Goal: Task Accomplishment & Management: Use online tool/utility

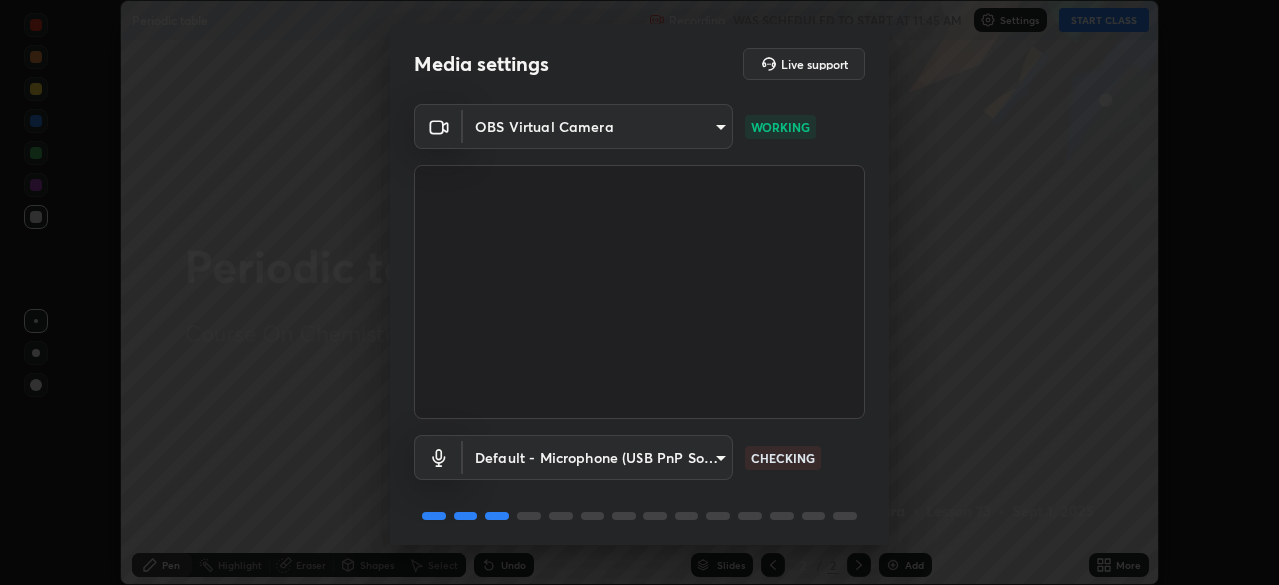
scroll to position [71, 0]
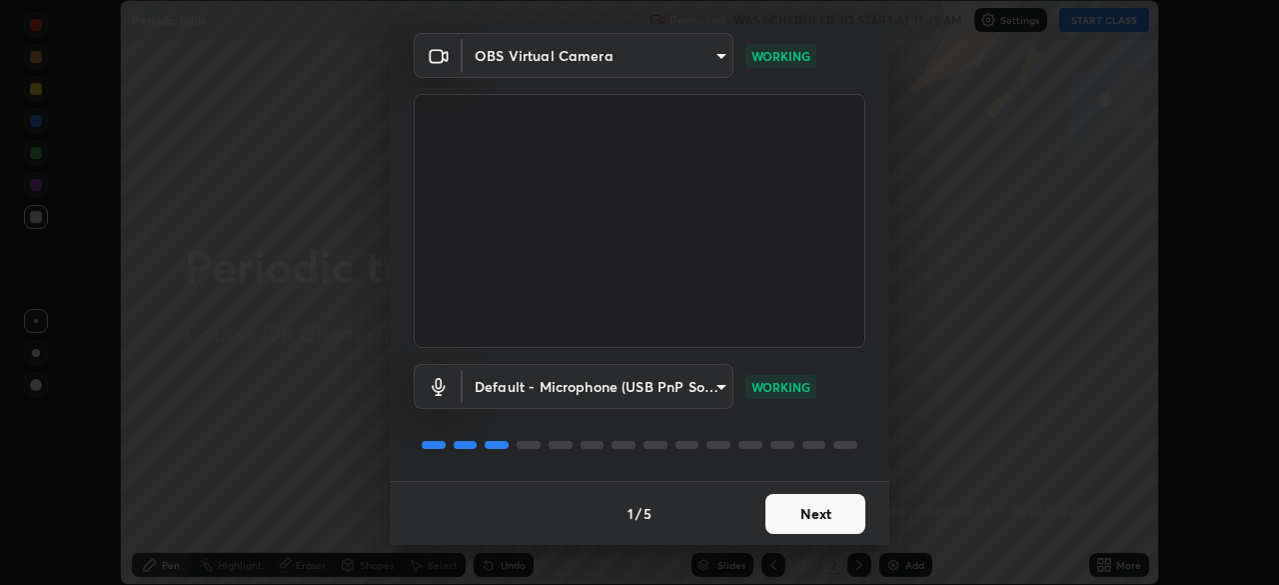
click at [785, 512] on button "Next" at bounding box center [816, 514] width 100 height 40
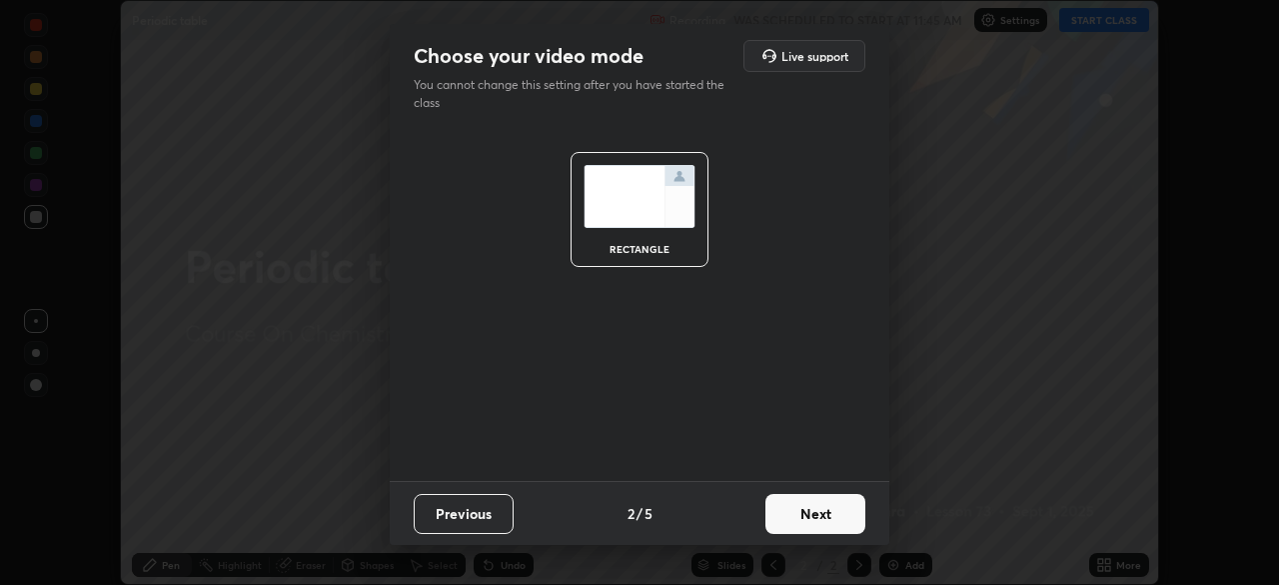
scroll to position [0, 0]
click at [795, 521] on button "Next" at bounding box center [816, 514] width 100 height 40
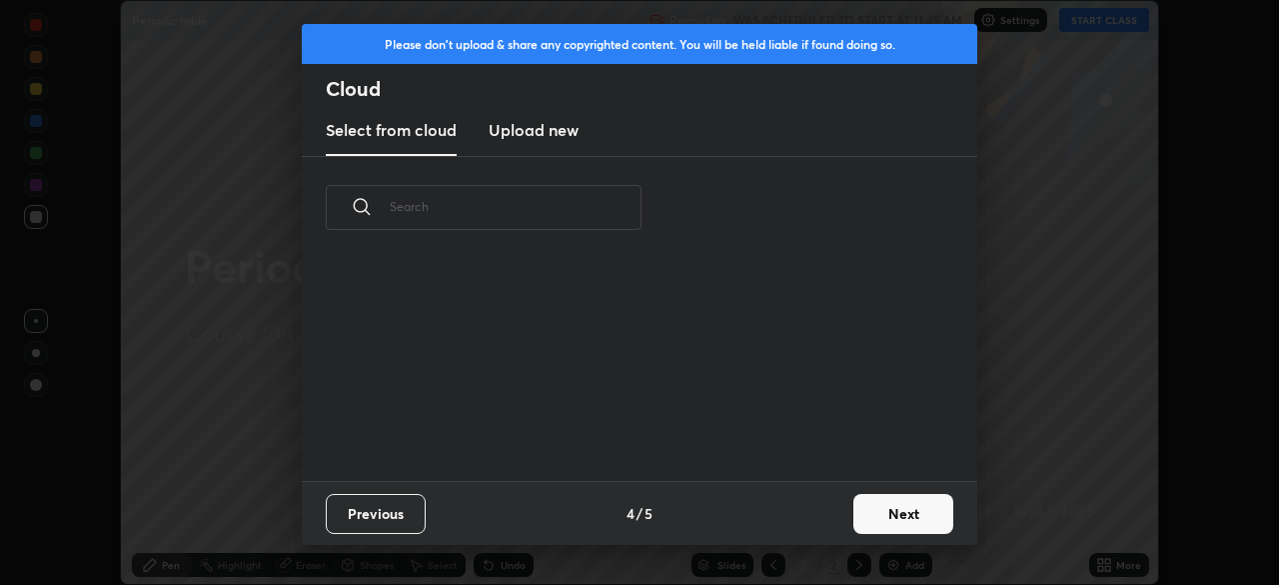
click at [814, 524] on div "Previous 4 / 5 Next" at bounding box center [640, 513] width 676 height 64
click at [880, 517] on button "Next" at bounding box center [904, 514] width 100 height 40
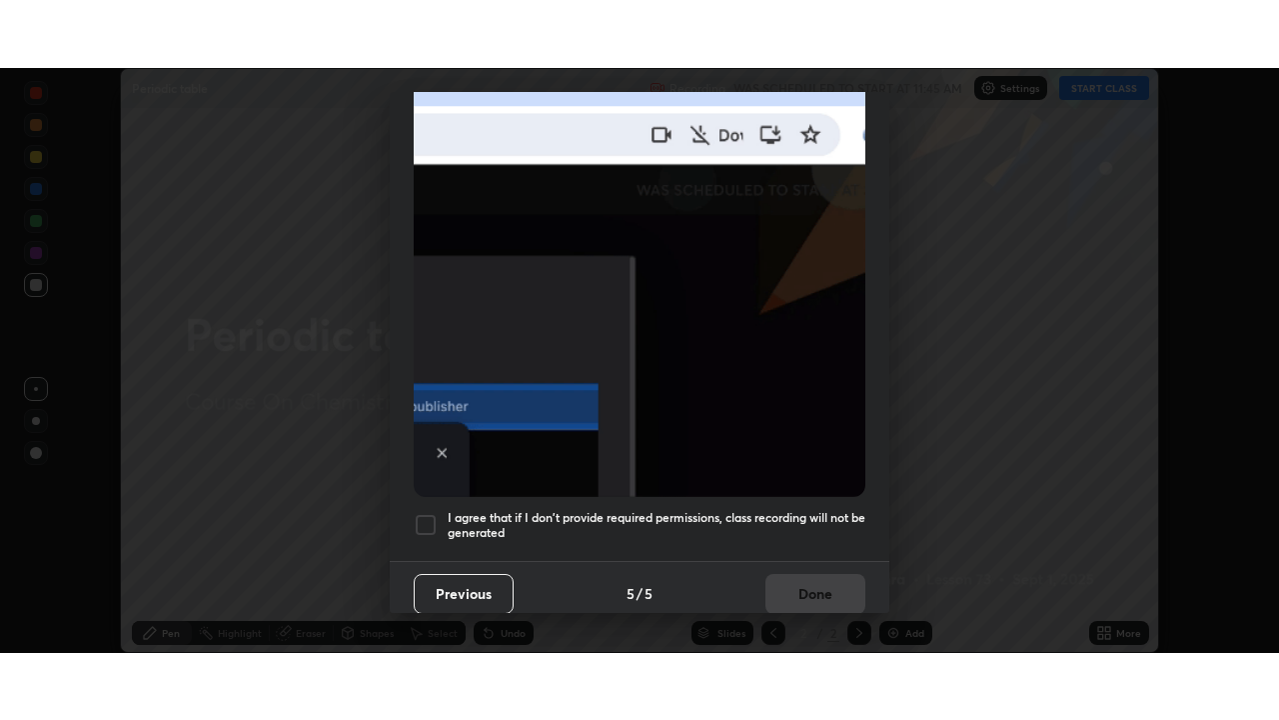
scroll to position [479, 0]
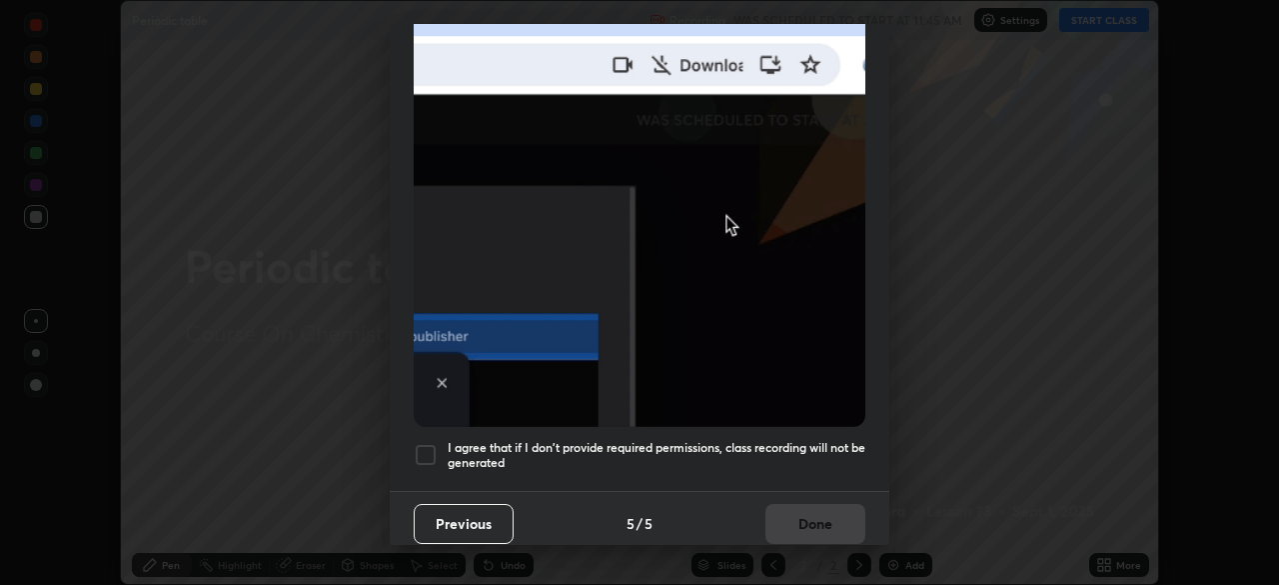
click at [426, 443] on div at bounding box center [426, 455] width 24 height 24
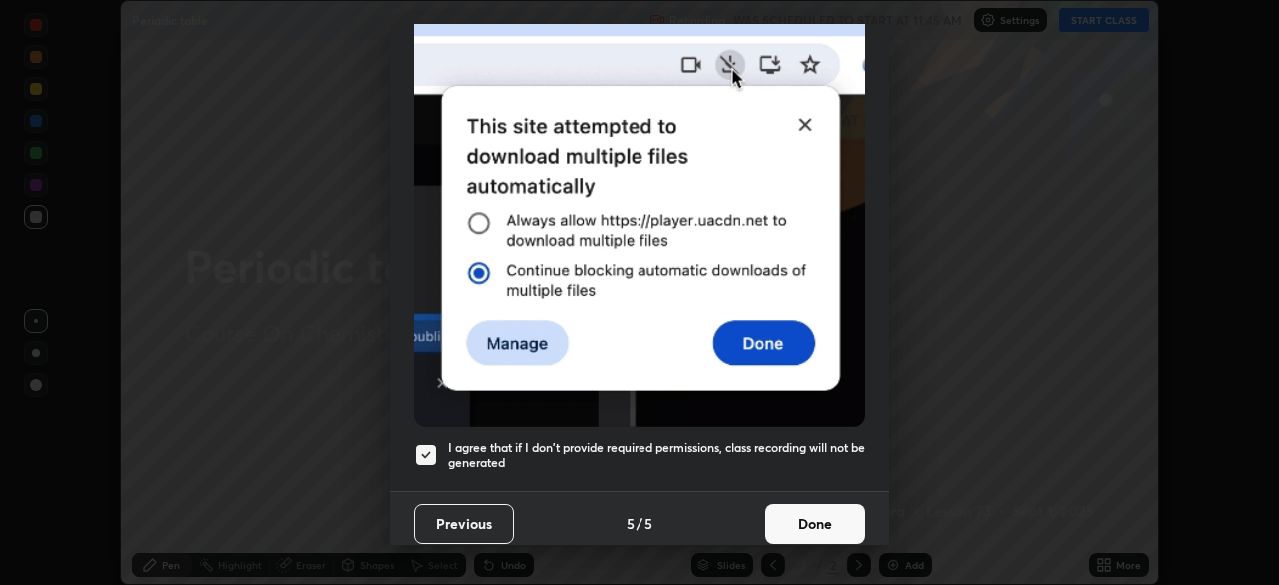
click at [781, 514] on button "Done" at bounding box center [816, 524] width 100 height 40
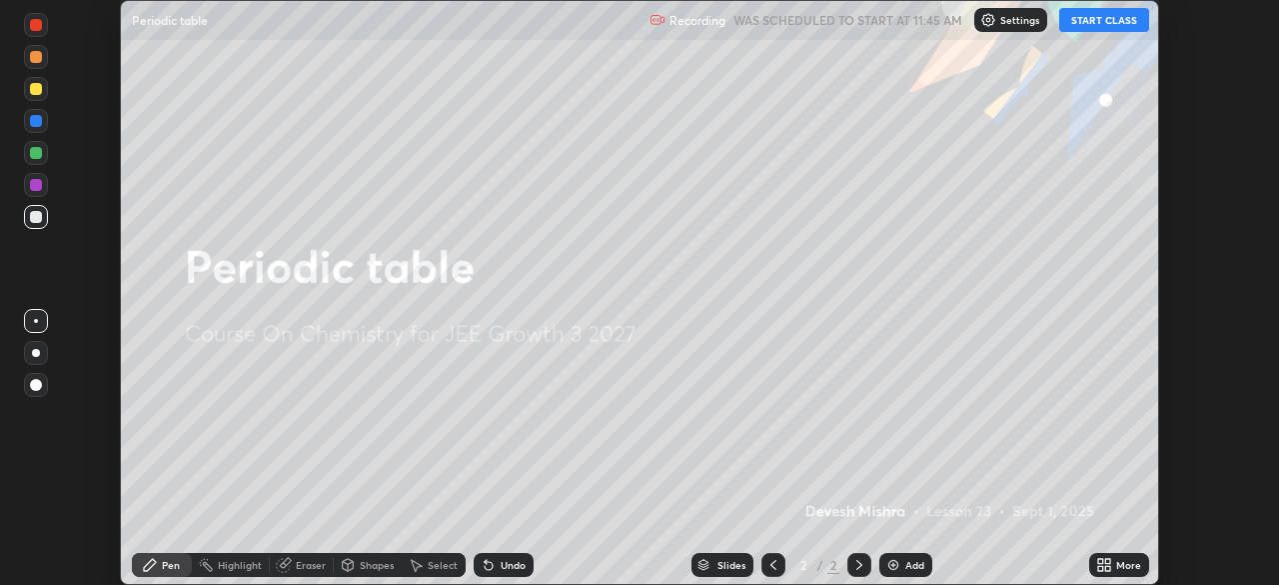
click at [1075, 27] on button "START CLASS" at bounding box center [1105, 20] width 90 height 24
click at [1101, 561] on icon at bounding box center [1101, 561] width 5 height 5
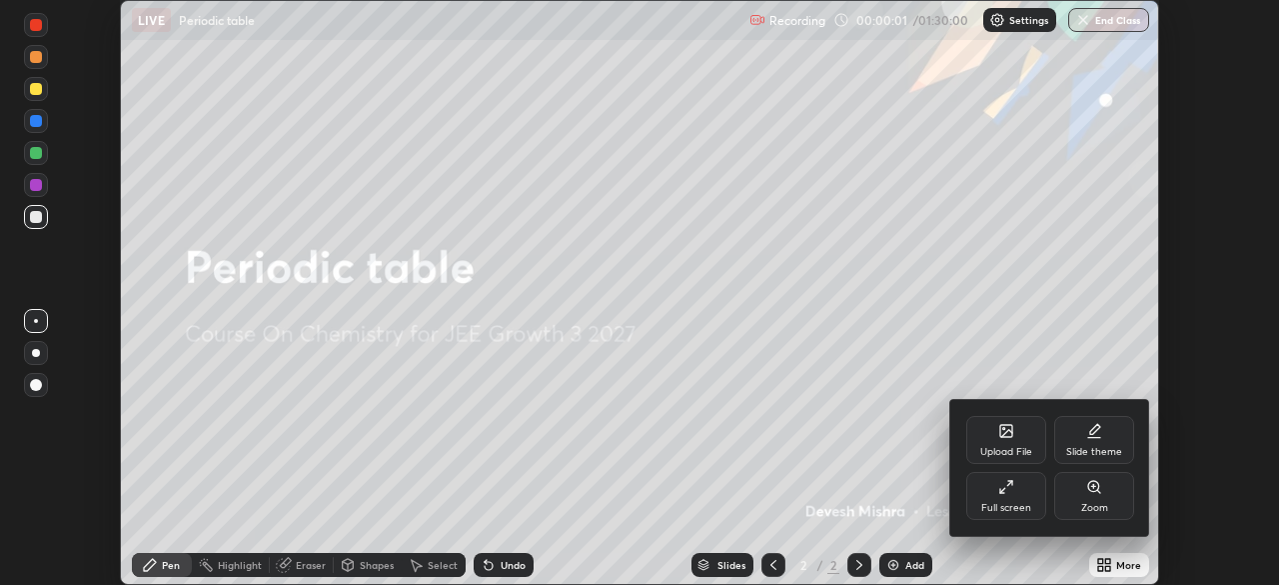
click at [994, 503] on div "Full screen" at bounding box center [1007, 508] width 50 height 10
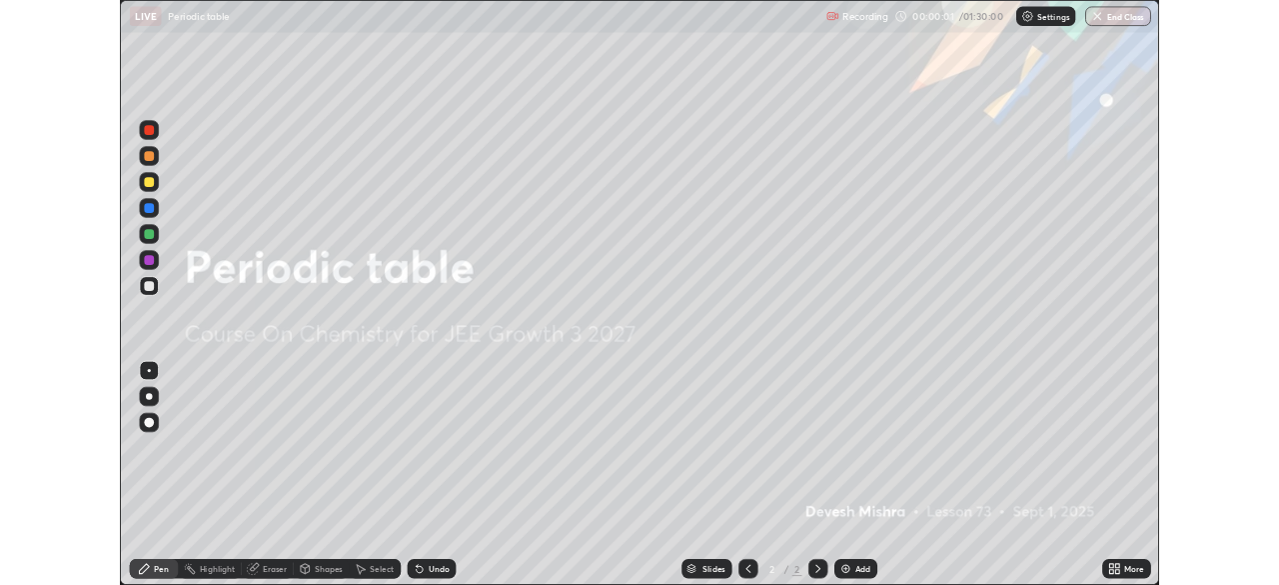
scroll to position [720, 1279]
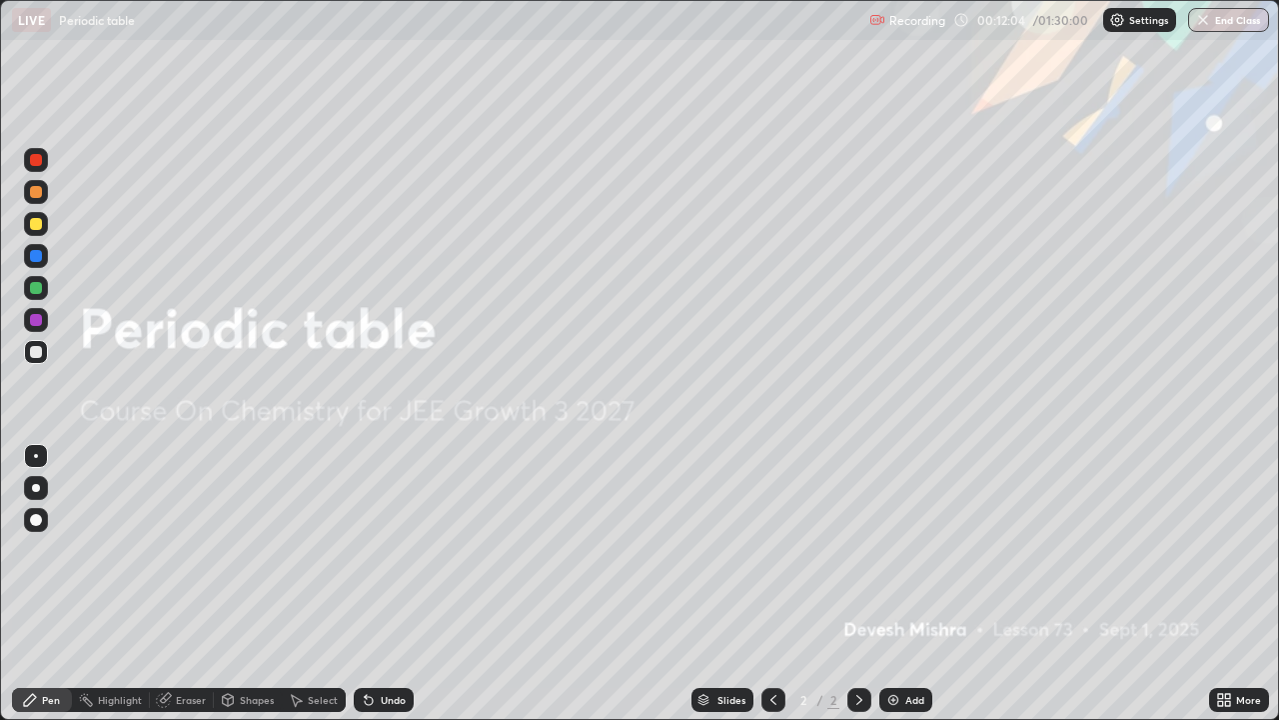
click at [887, 584] on div "Add" at bounding box center [906, 700] width 53 height 24
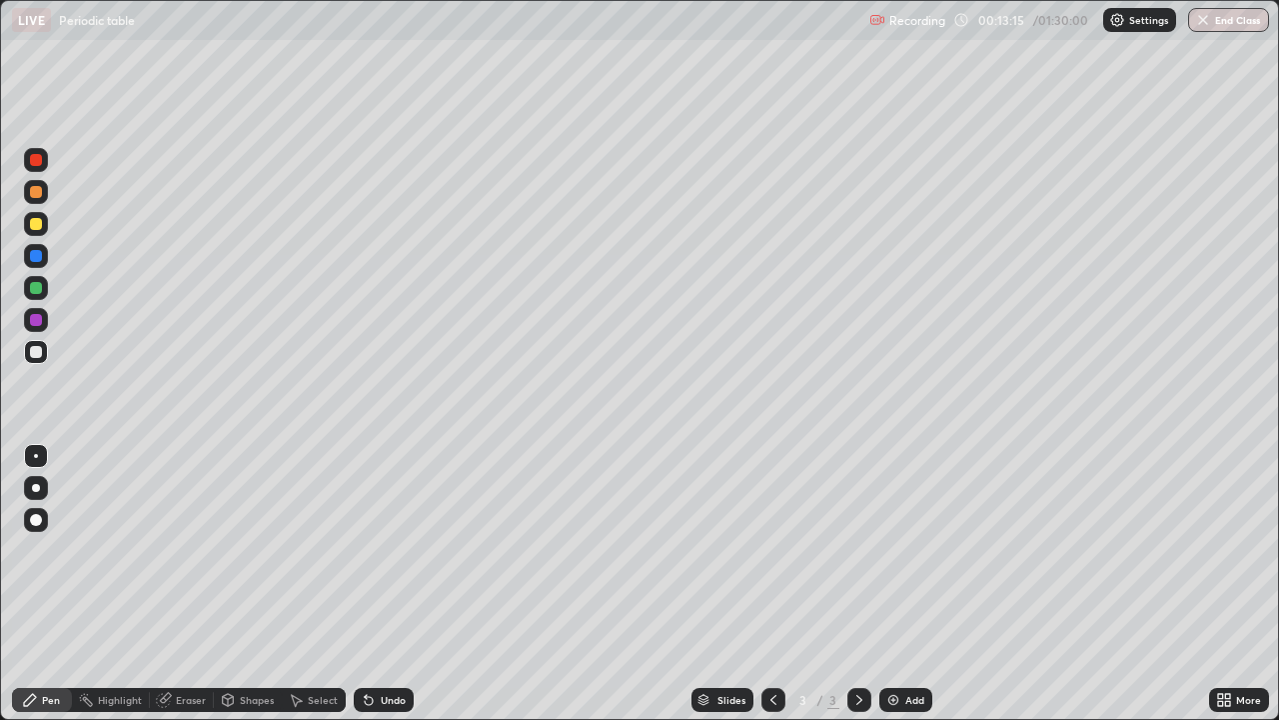
click at [365, 584] on icon at bounding box center [369, 701] width 8 height 8
click at [880, 584] on div "Slides 3 / 3 Add" at bounding box center [812, 700] width 796 height 40
click at [886, 584] on img at bounding box center [894, 700] width 16 height 16
click at [34, 323] on div at bounding box center [36, 320] width 12 height 12
click at [883, 584] on div "Add" at bounding box center [906, 700] width 53 height 24
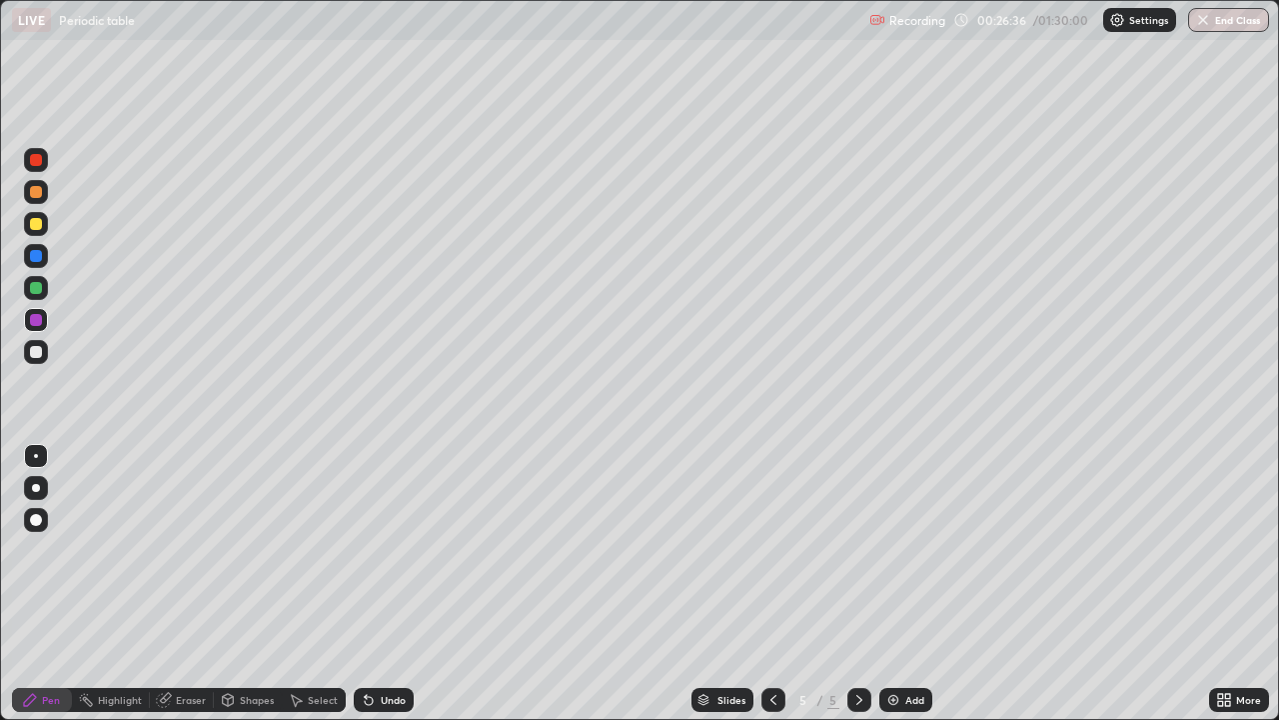
click at [37, 220] on div at bounding box center [36, 224] width 12 height 12
click at [36, 259] on div at bounding box center [36, 256] width 12 height 12
click at [37, 292] on div at bounding box center [36, 288] width 12 height 12
click at [36, 330] on div at bounding box center [36, 320] width 24 height 24
click at [888, 584] on img at bounding box center [894, 700] width 16 height 16
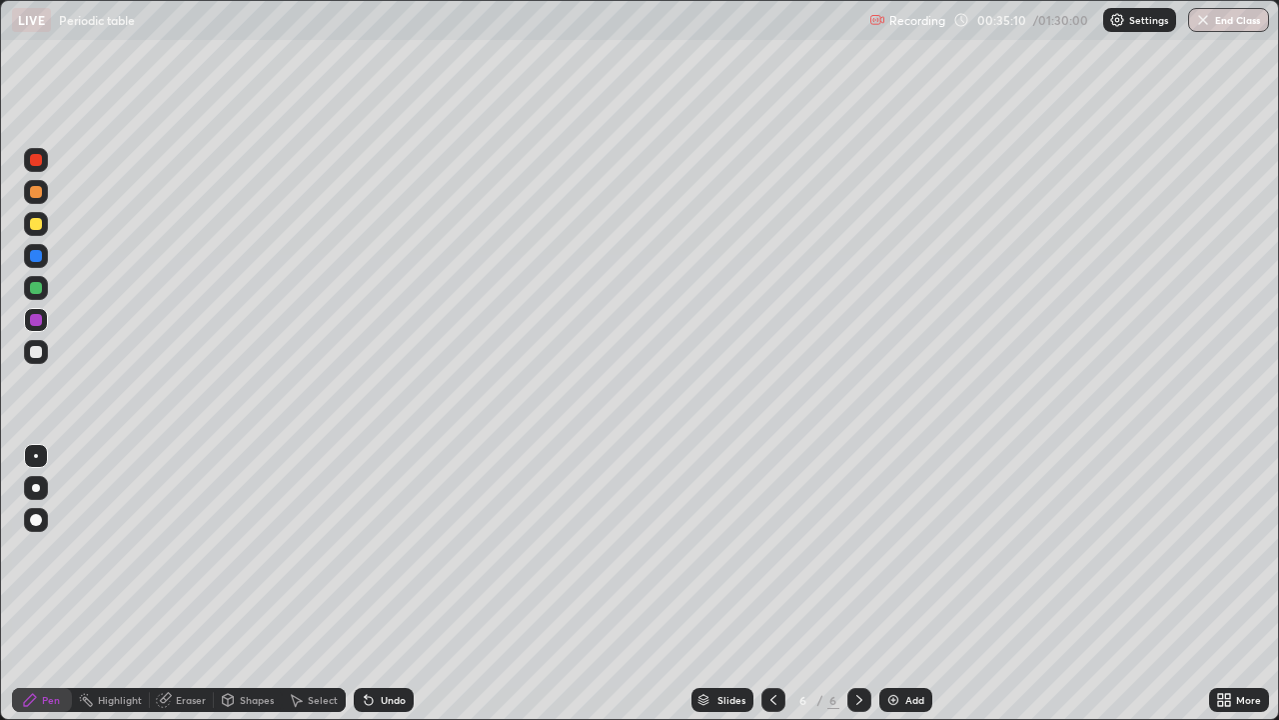
click at [37, 353] on div at bounding box center [36, 352] width 12 height 12
click at [37, 291] on div at bounding box center [36, 288] width 12 height 12
click at [38, 163] on div at bounding box center [36, 160] width 12 height 12
click at [36, 260] on div at bounding box center [36, 256] width 12 height 12
click at [890, 584] on img at bounding box center [894, 700] width 16 height 16
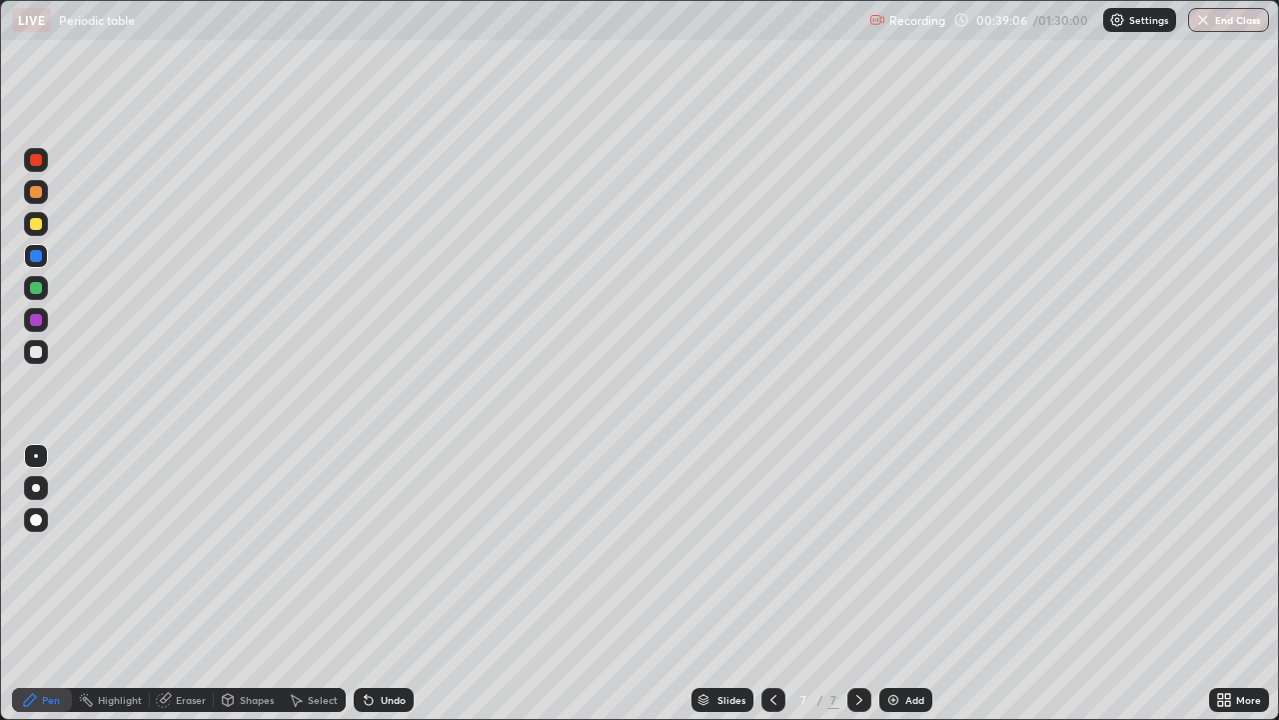
click at [35, 353] on div at bounding box center [36, 352] width 12 height 12
click at [38, 290] on div at bounding box center [36, 288] width 12 height 12
click at [38, 353] on div at bounding box center [36, 352] width 12 height 12
click at [296, 584] on icon at bounding box center [297, 701] width 11 height 12
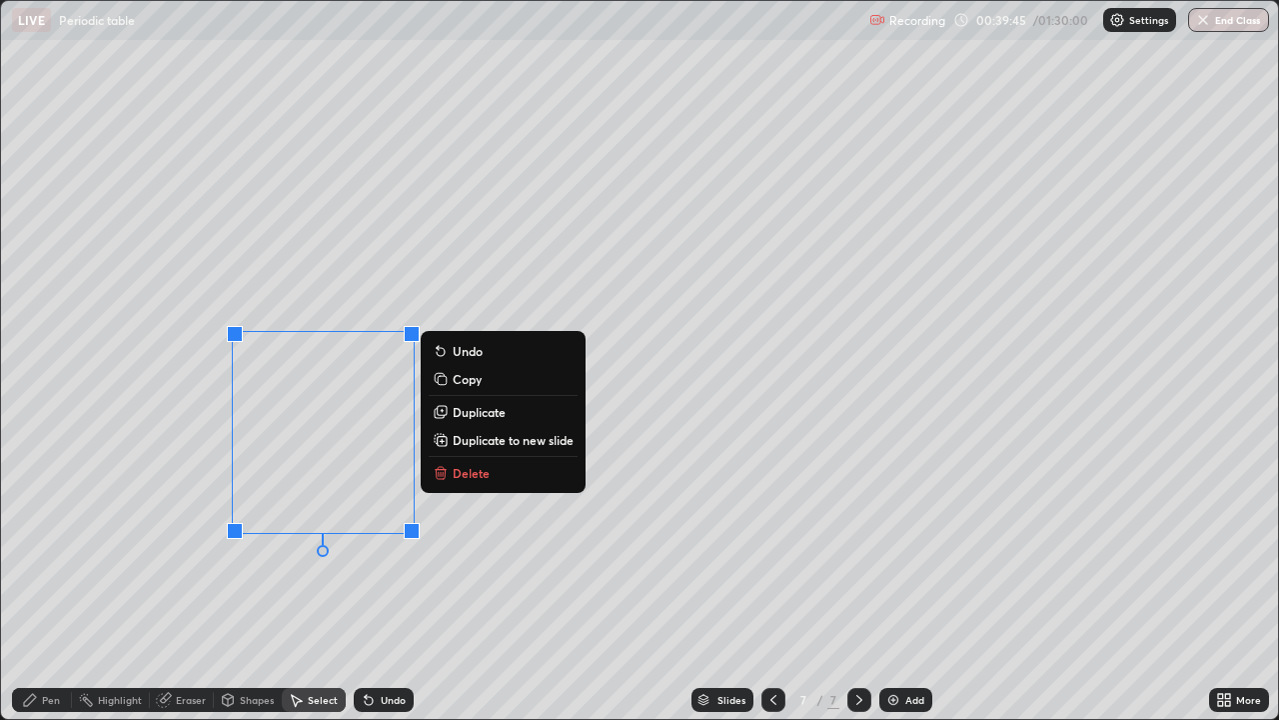
click at [449, 416] on button "Duplicate" at bounding box center [503, 412] width 149 height 24
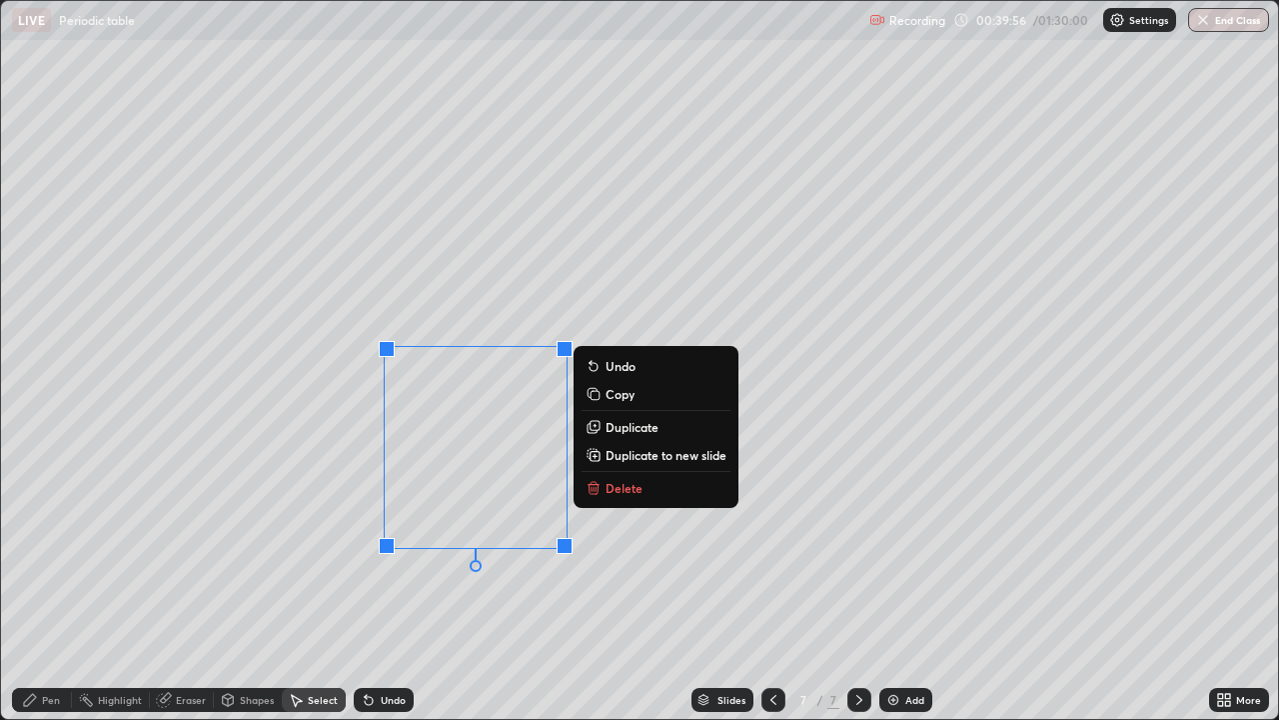
click at [351, 584] on div "0 ° Undo Copy Duplicate Duplicate to new slide Delete" at bounding box center [639, 360] width 1277 height 718
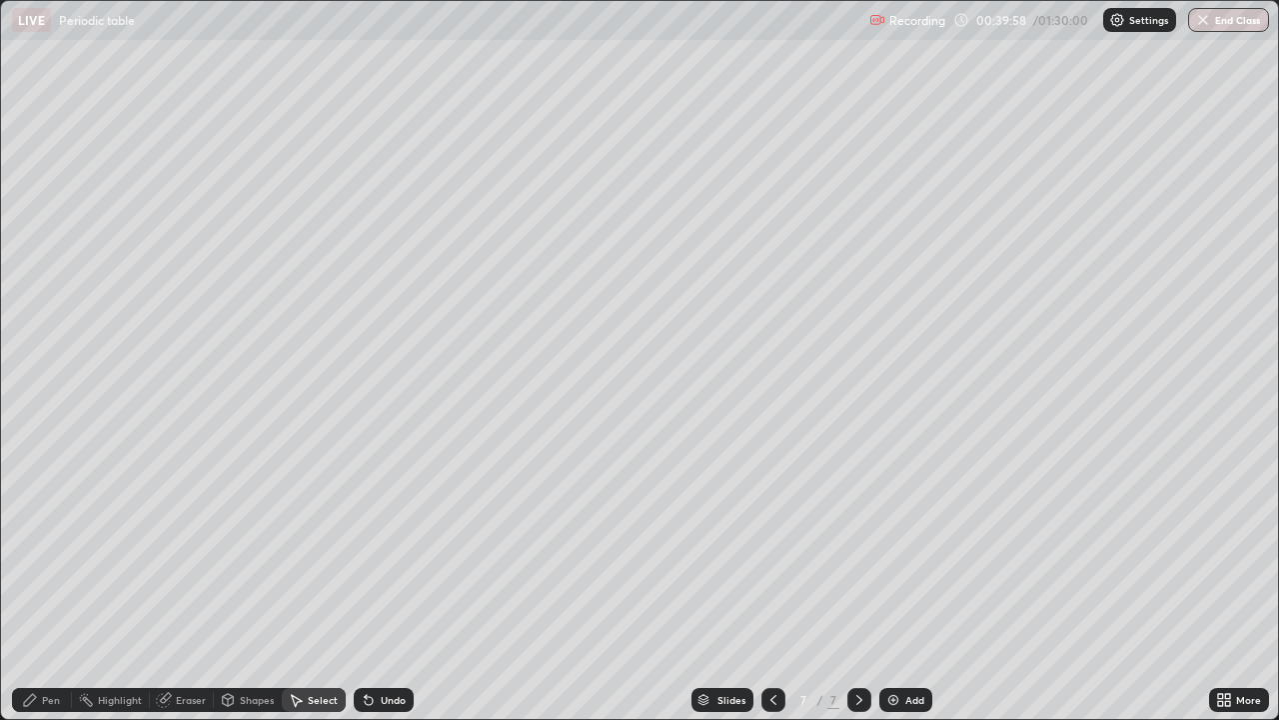
click at [49, 584] on div "Pen" at bounding box center [51, 700] width 18 height 10
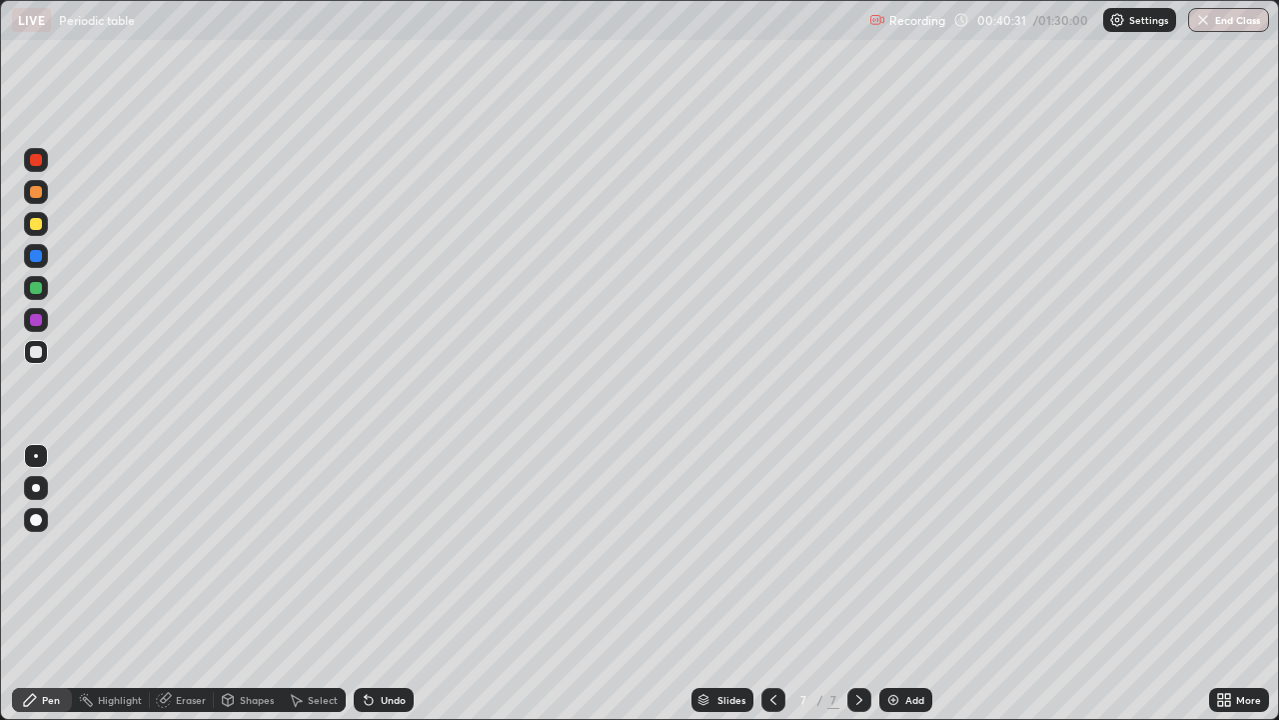
click at [36, 290] on div at bounding box center [36, 288] width 12 height 12
click at [36, 165] on div at bounding box center [36, 160] width 12 height 12
click at [35, 322] on div at bounding box center [36, 320] width 12 height 12
click at [36, 288] on div at bounding box center [36, 288] width 12 height 12
click at [1220, 584] on icon at bounding box center [1220, 696] width 5 height 5
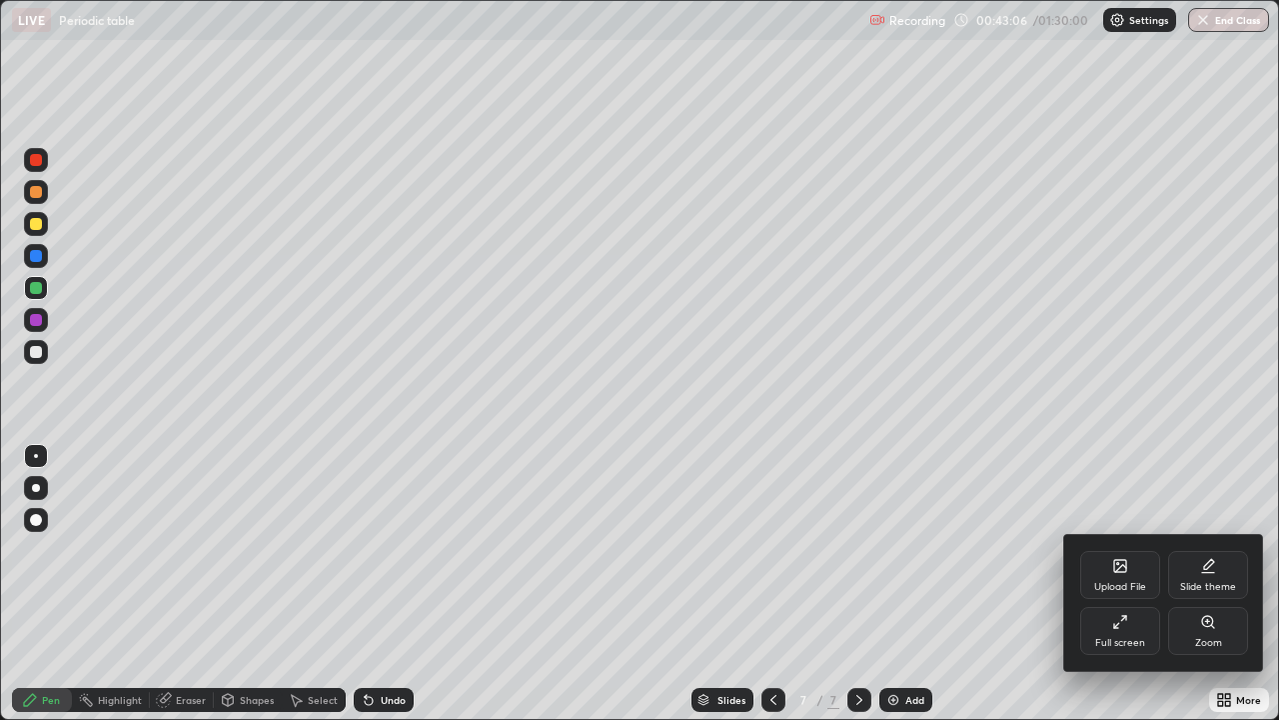
click at [1114, 584] on div "Full screen" at bounding box center [1121, 631] width 80 height 48
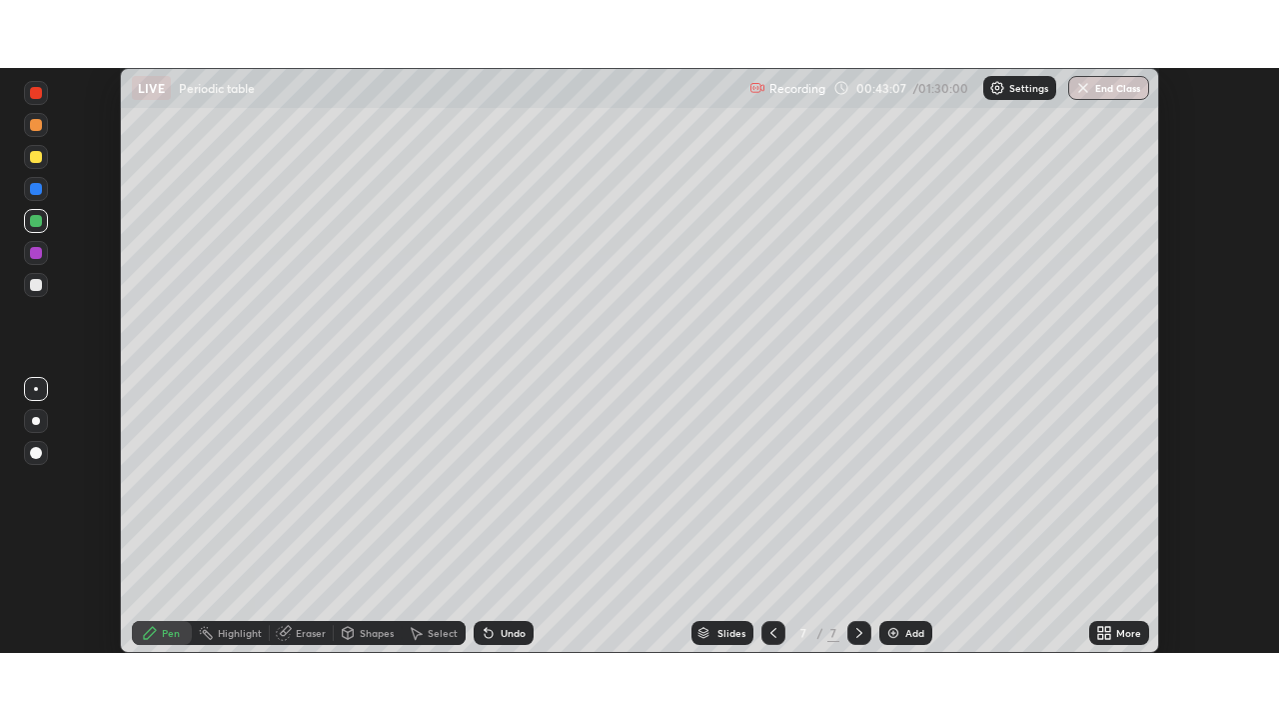
scroll to position [99371, 98676]
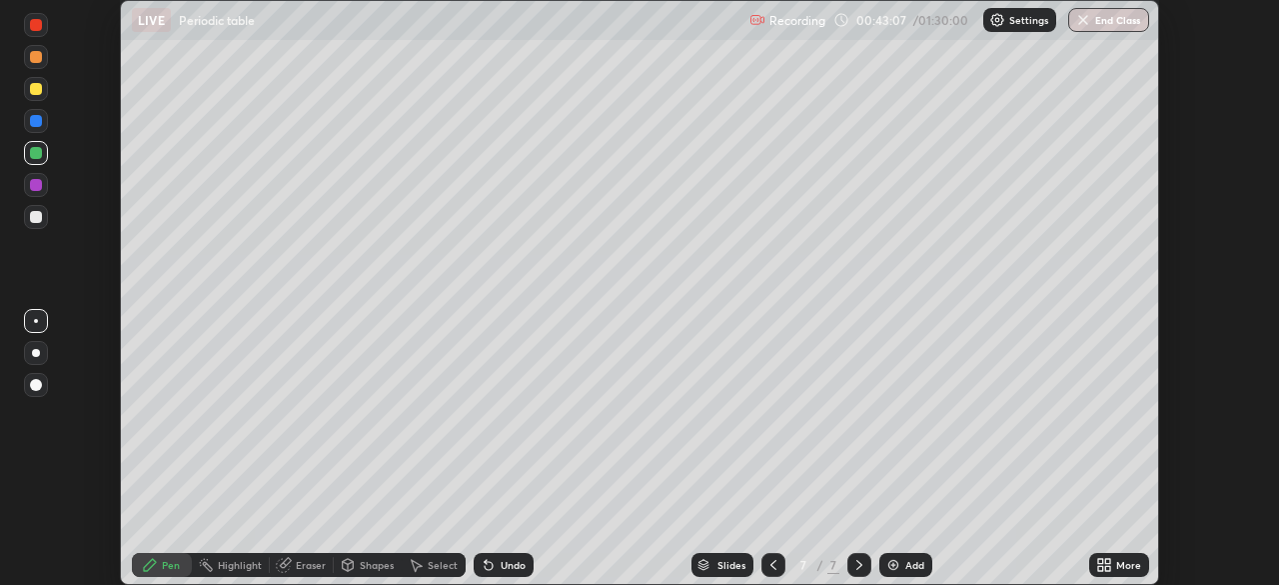
click at [1103, 565] on icon at bounding box center [1105, 565] width 16 height 16
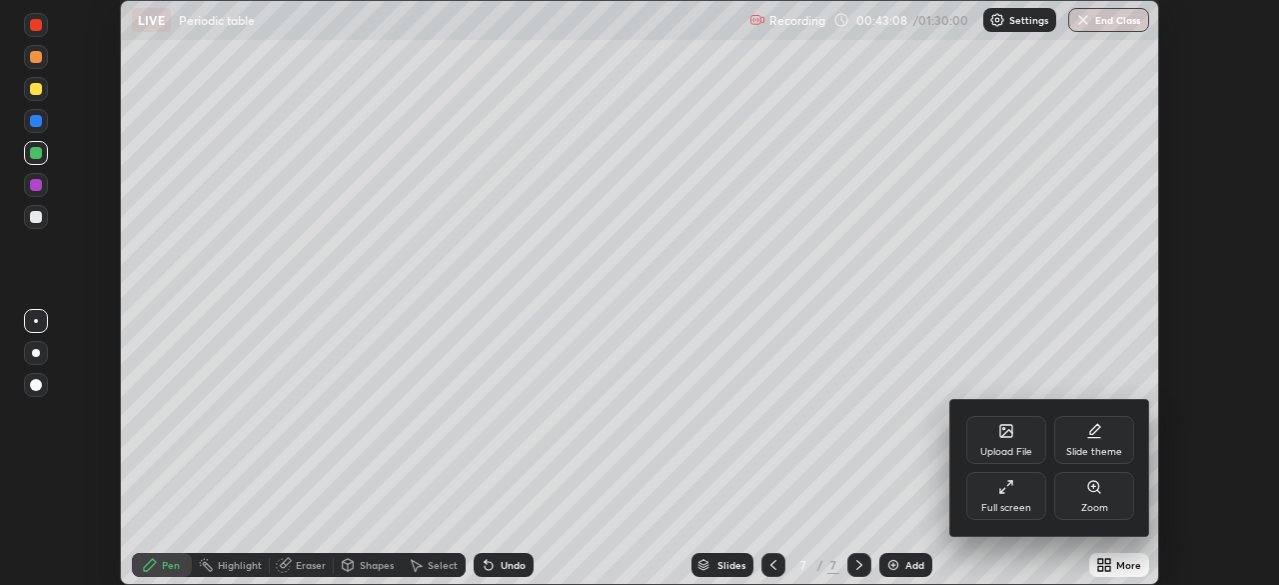
click at [1012, 511] on div "Full screen" at bounding box center [1007, 508] width 50 height 10
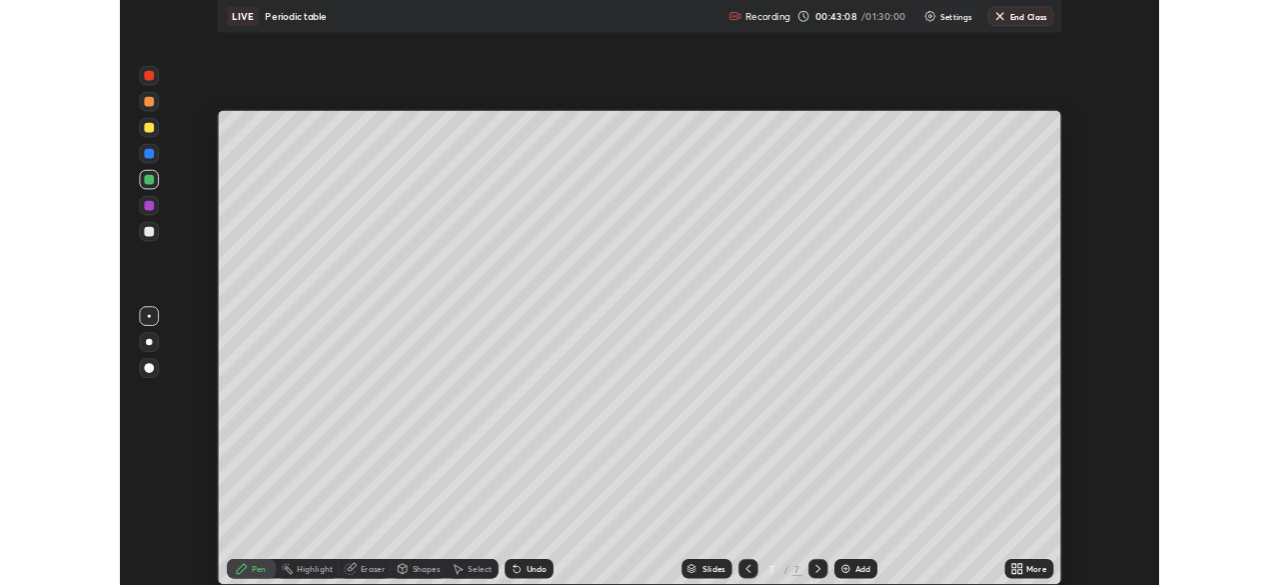
scroll to position [720, 1279]
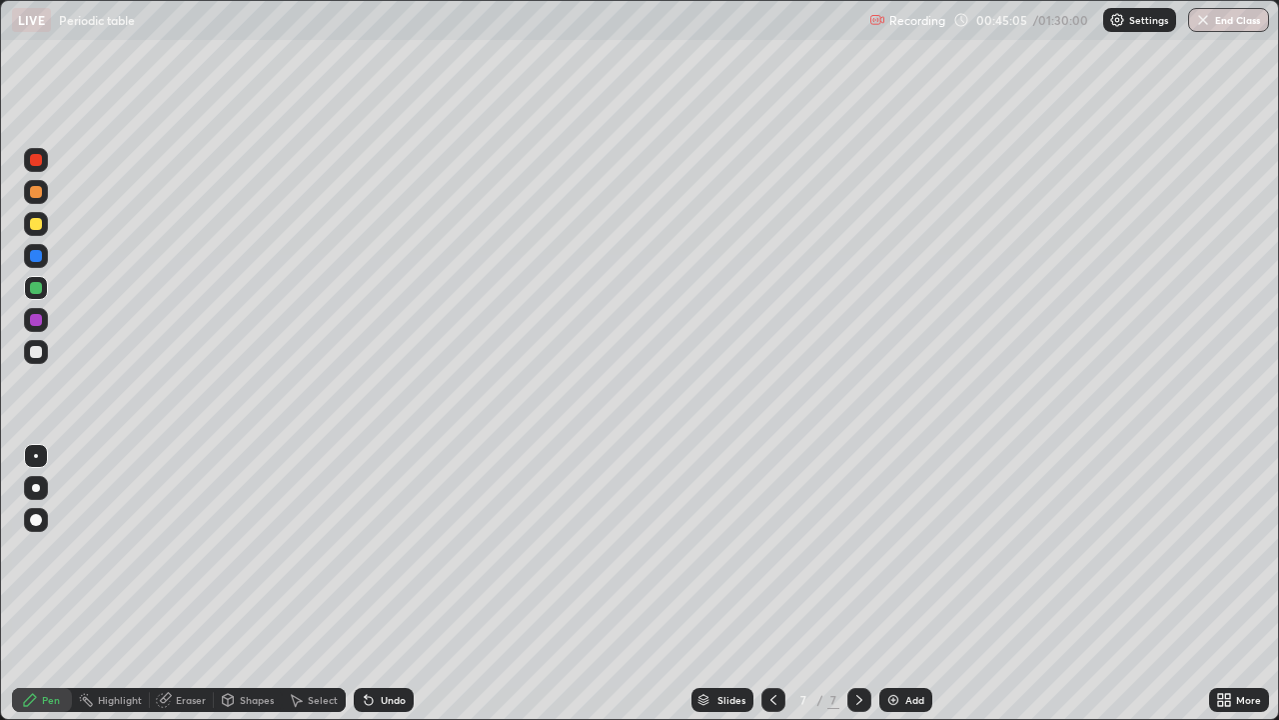
click at [890, 584] on img at bounding box center [894, 700] width 16 height 16
click at [36, 356] on div at bounding box center [36, 352] width 12 height 12
click at [38, 226] on div at bounding box center [36, 224] width 12 height 12
click at [33, 352] on div at bounding box center [36, 352] width 12 height 12
click at [293, 584] on icon at bounding box center [296, 700] width 16 height 16
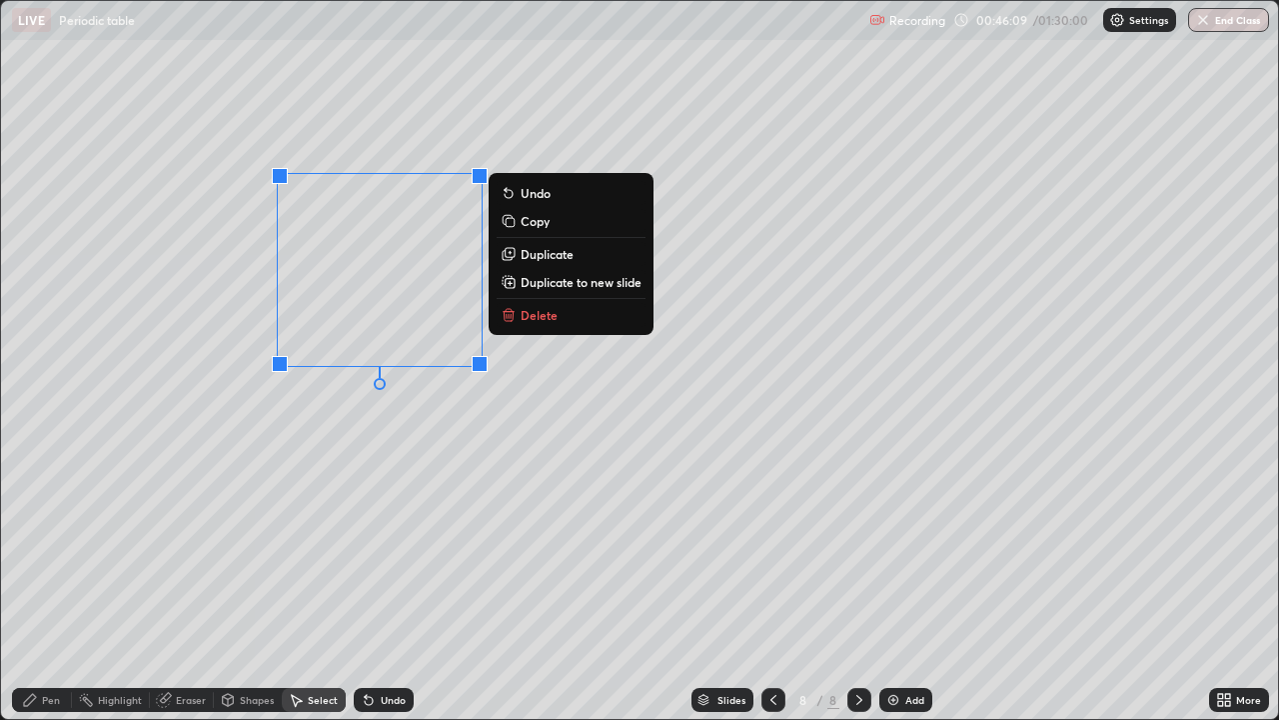
click at [265, 503] on div "0 ° Undo Copy Duplicate Duplicate to new slide Delete" at bounding box center [639, 360] width 1277 height 718
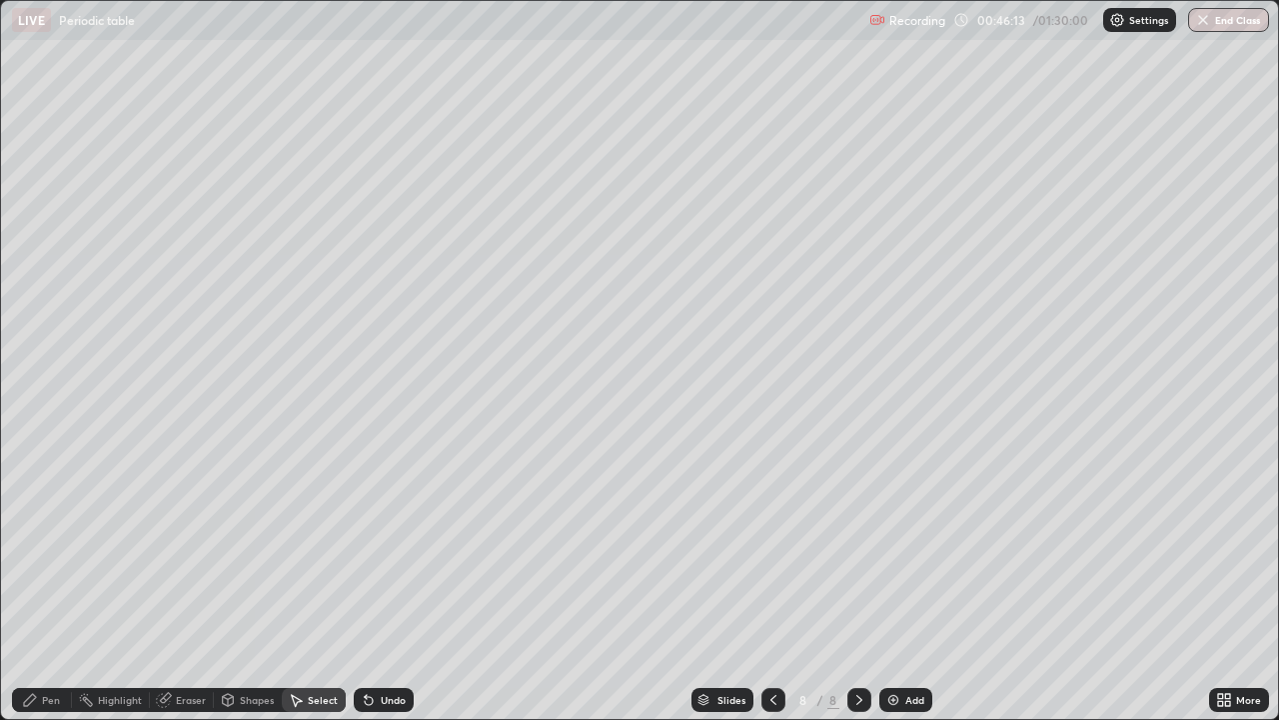
click at [36, 584] on icon at bounding box center [30, 700] width 16 height 16
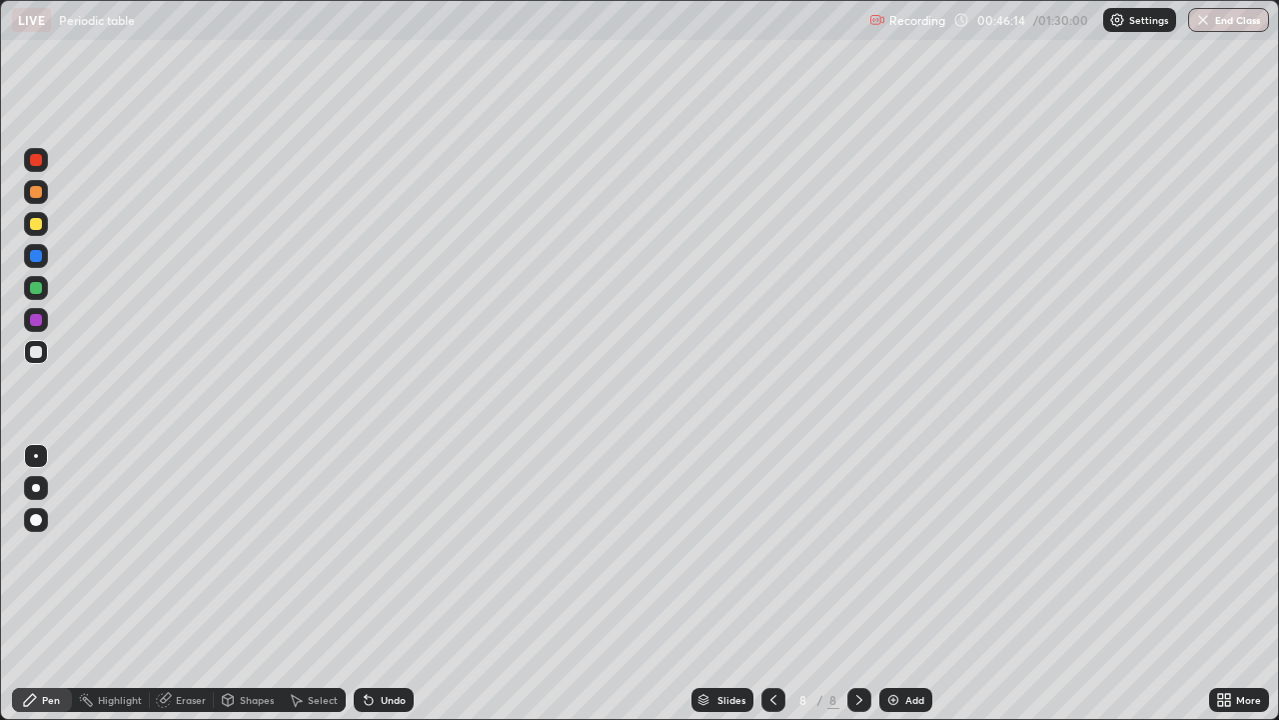
click at [37, 322] on div at bounding box center [36, 320] width 12 height 12
click at [771, 584] on icon at bounding box center [774, 700] width 16 height 16
click at [858, 584] on icon at bounding box center [860, 700] width 16 height 16
click at [36, 257] on div at bounding box center [36, 256] width 12 height 12
click at [365, 584] on icon at bounding box center [366, 696] width 2 height 2
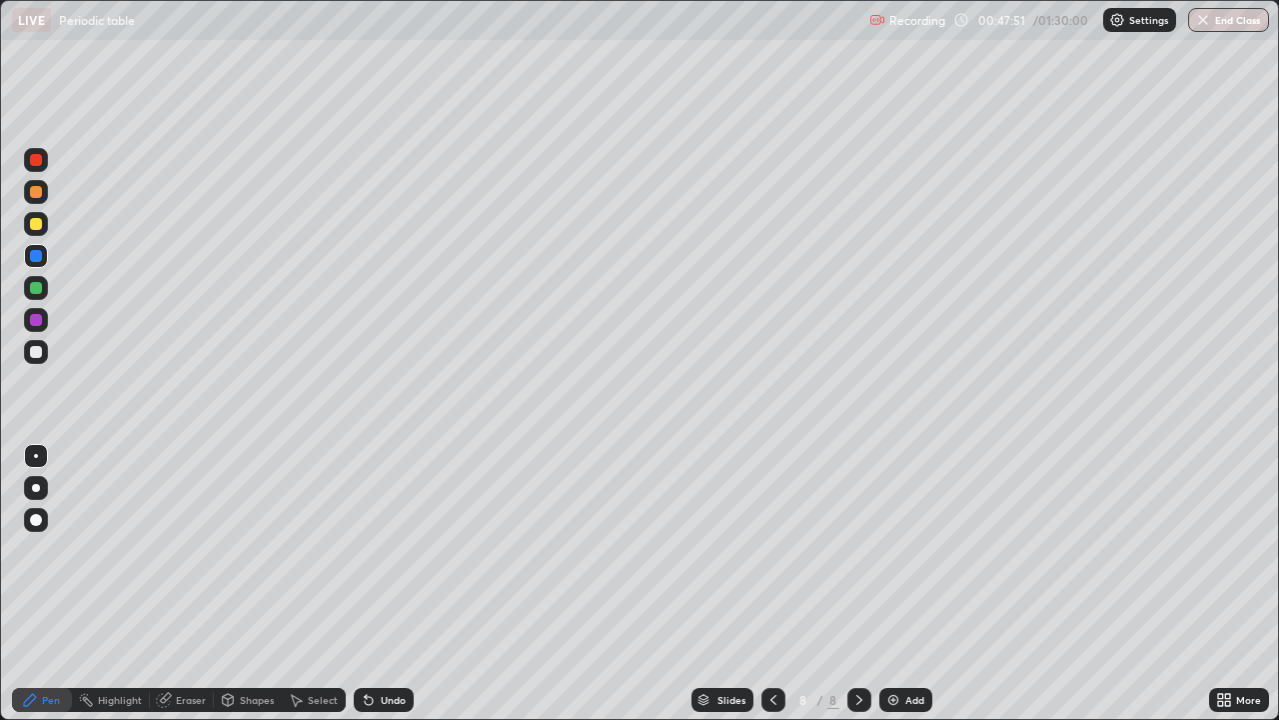
click at [1220, 584] on icon at bounding box center [1220, 703] width 5 height 5
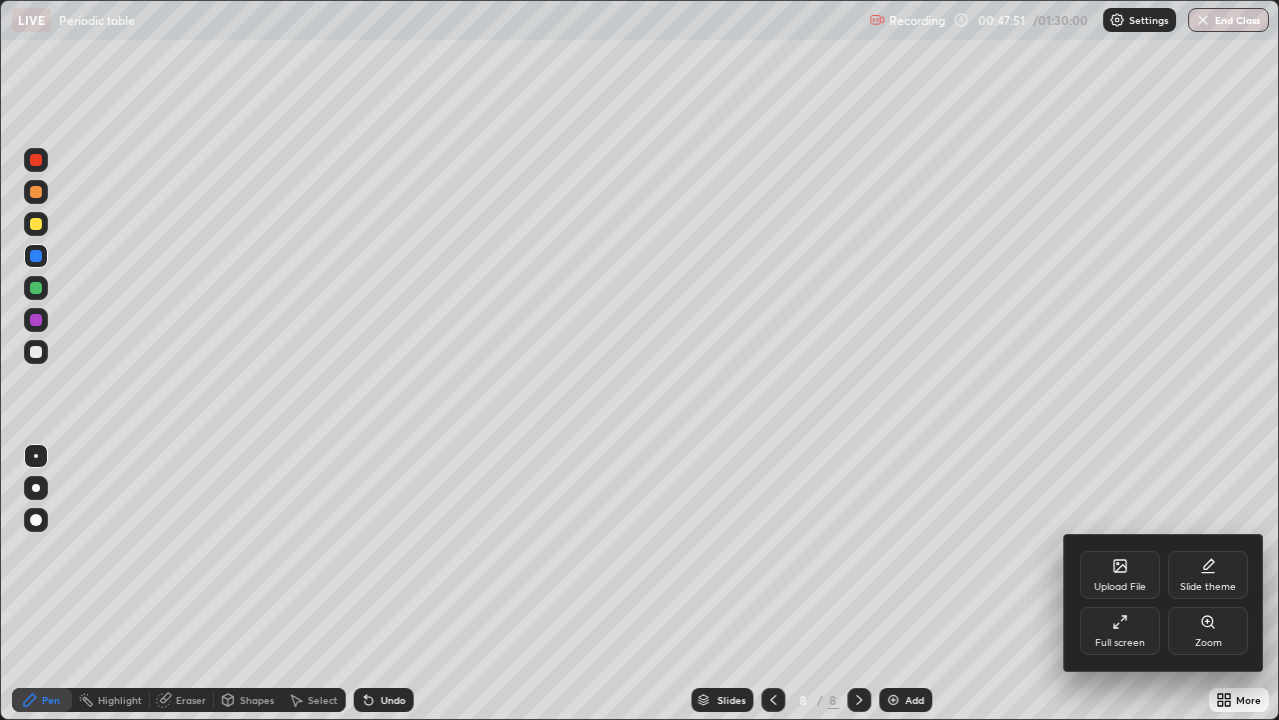
click at [1107, 584] on div "Full screen" at bounding box center [1121, 631] width 80 height 48
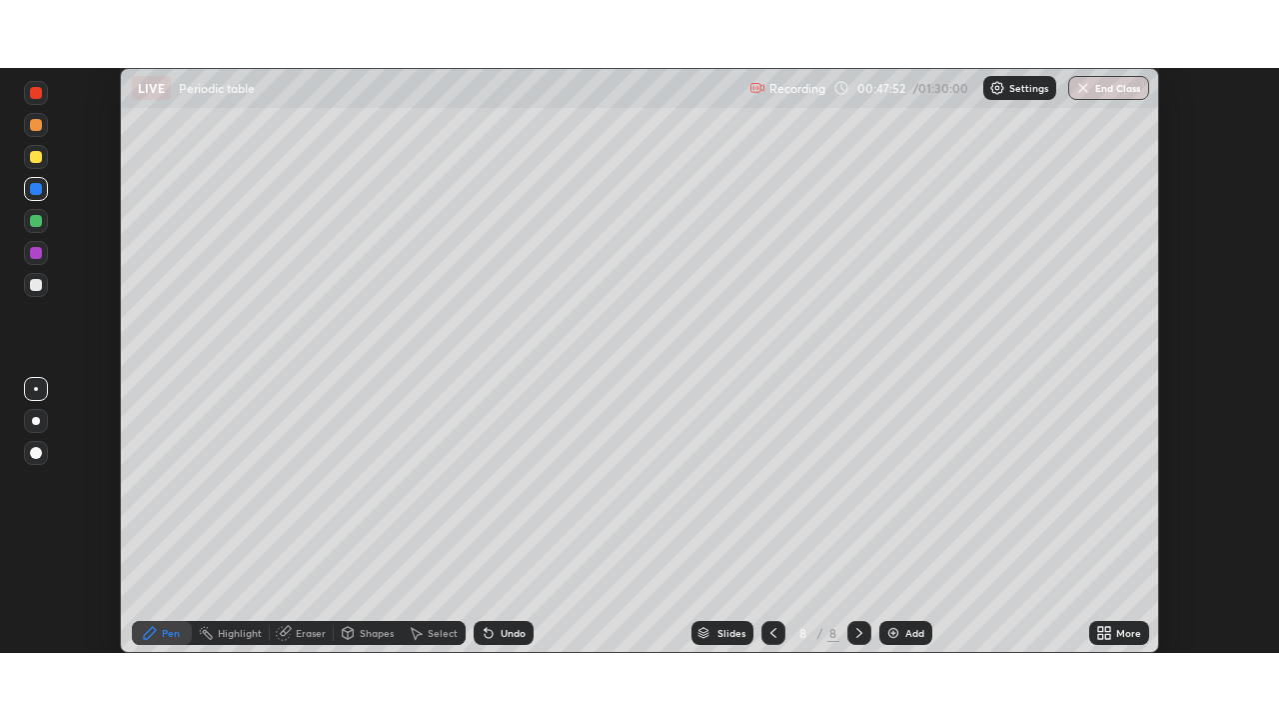
scroll to position [99371, 98676]
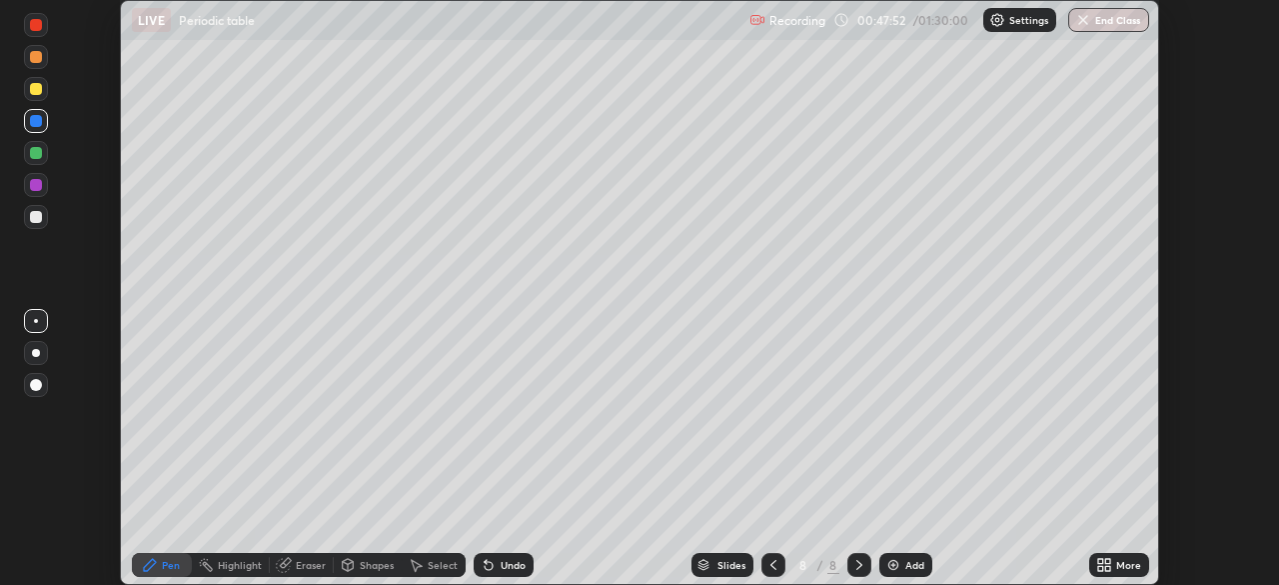
click at [1101, 561] on icon at bounding box center [1101, 561] width 5 height 5
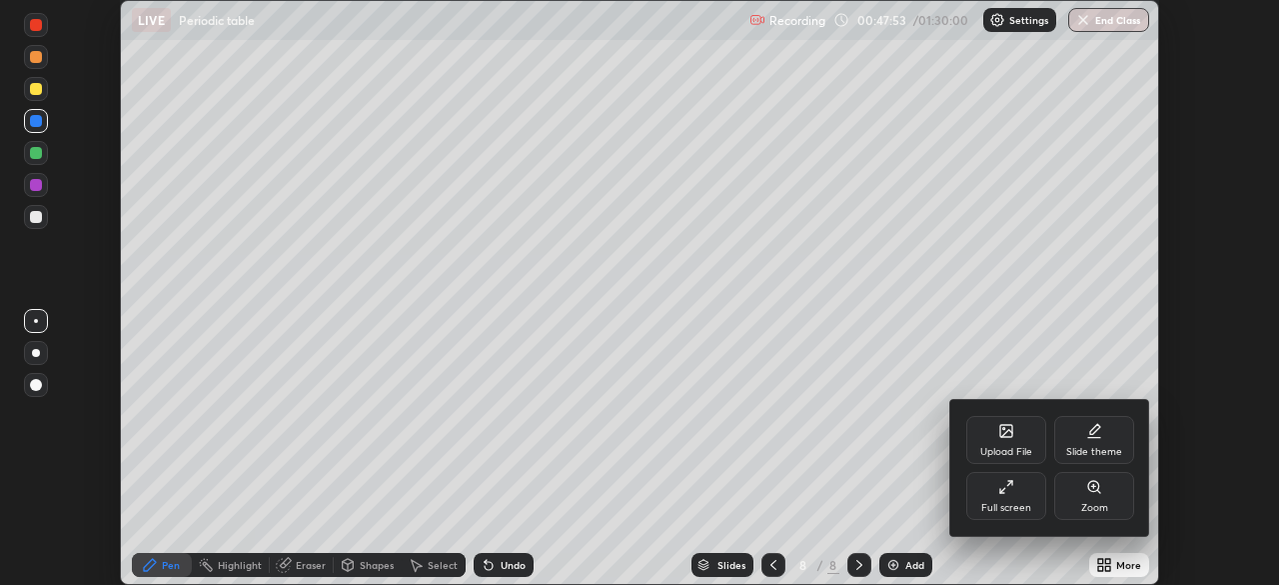
click at [1002, 509] on div "Full screen" at bounding box center [1007, 508] width 50 height 10
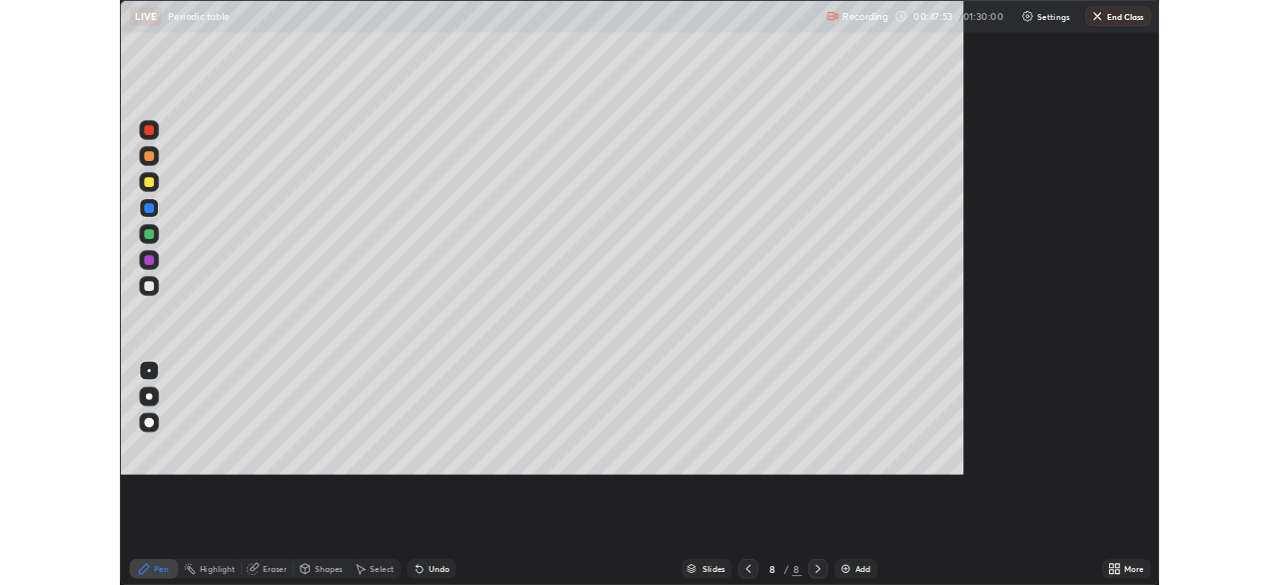
scroll to position [720, 1279]
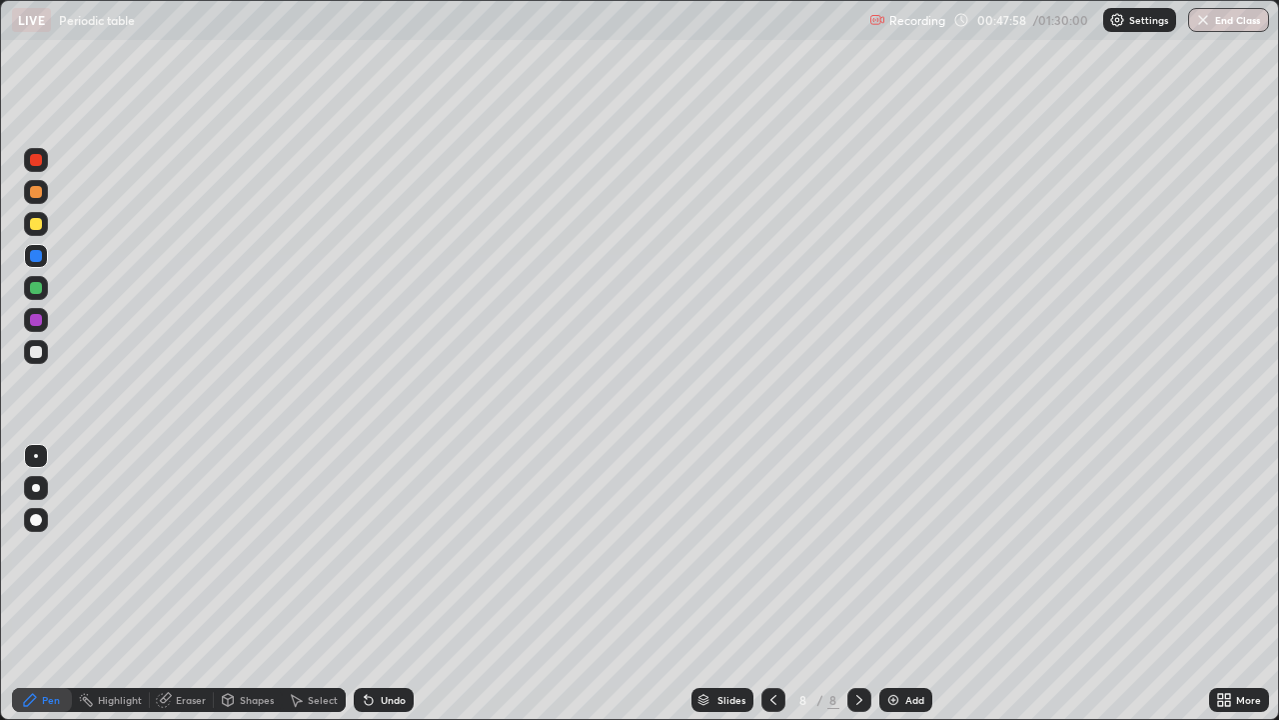
click at [772, 584] on icon at bounding box center [774, 700] width 16 height 16
click at [858, 584] on icon at bounding box center [860, 700] width 16 height 16
click at [33, 164] on div at bounding box center [36, 160] width 12 height 12
click at [37, 352] on div at bounding box center [36, 352] width 12 height 12
click at [168, 584] on icon at bounding box center [165, 698] width 11 height 10
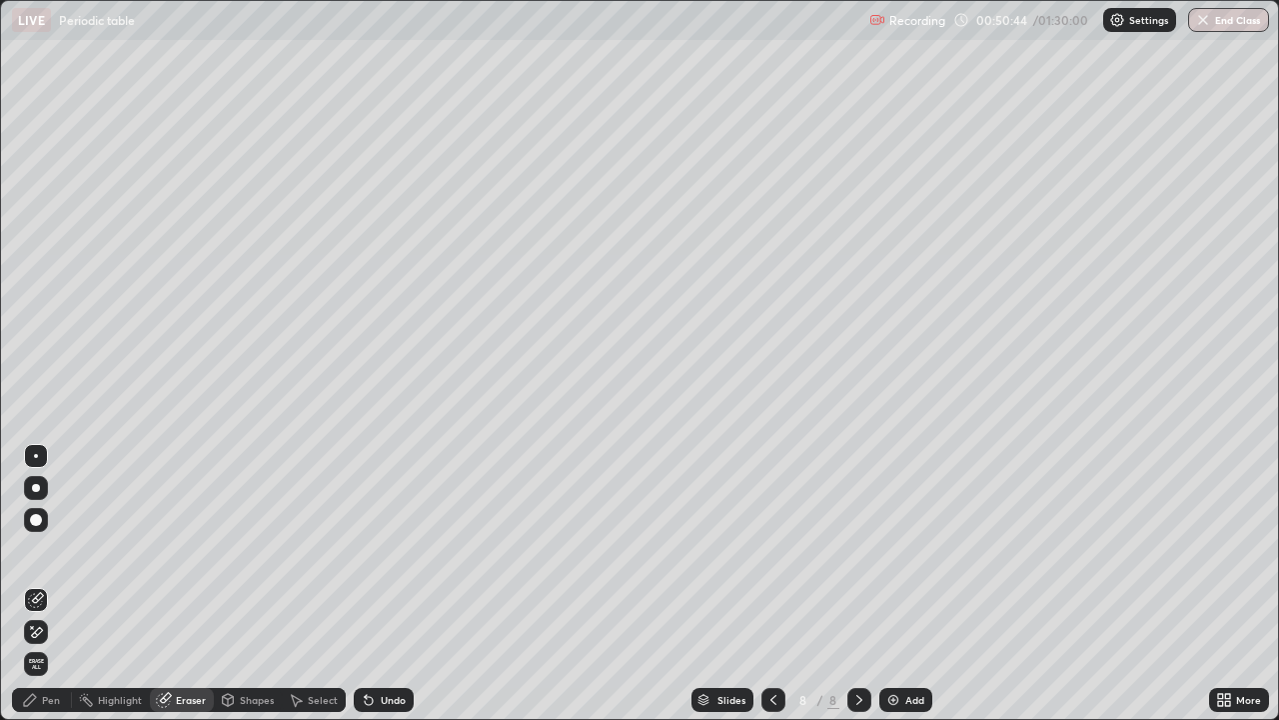
click at [44, 584] on div "Pen" at bounding box center [51, 700] width 18 height 10
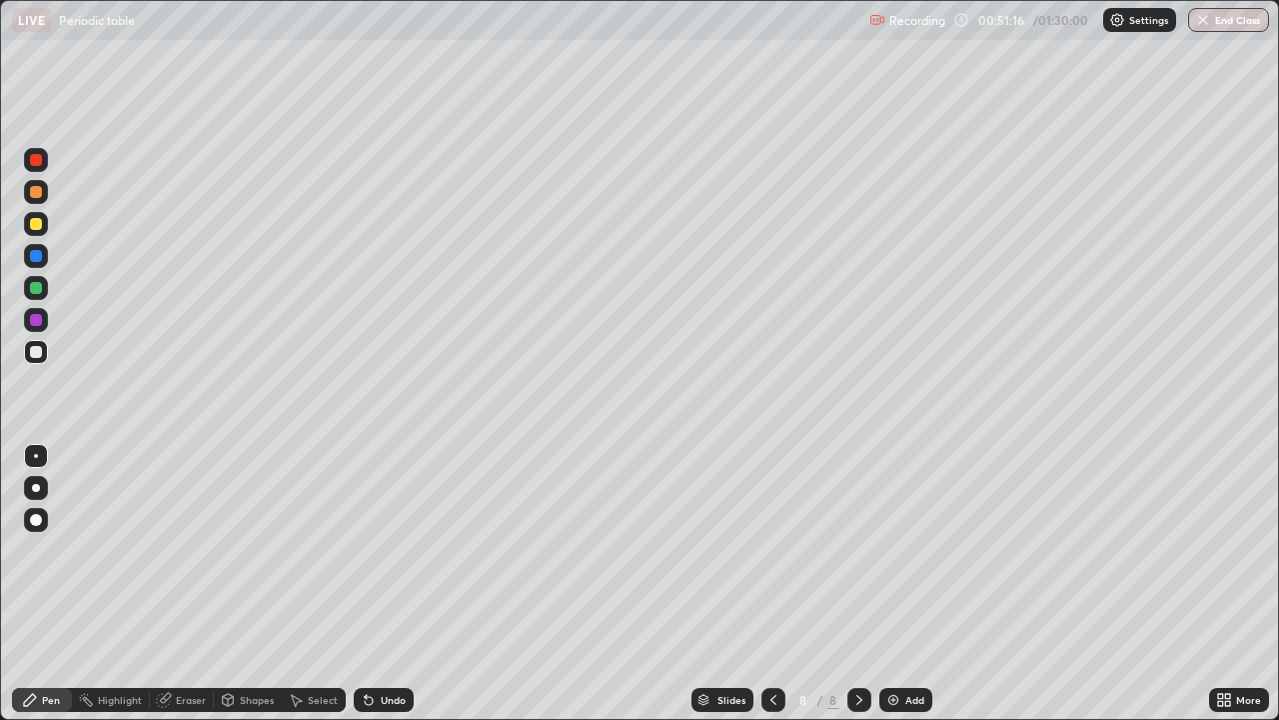
click at [37, 284] on div at bounding box center [36, 288] width 12 height 12
click at [886, 584] on img at bounding box center [894, 700] width 16 height 16
click at [895, 584] on img at bounding box center [894, 700] width 16 height 16
click at [38, 352] on div at bounding box center [36, 352] width 12 height 12
click at [240, 584] on div "Shapes" at bounding box center [257, 700] width 34 height 10
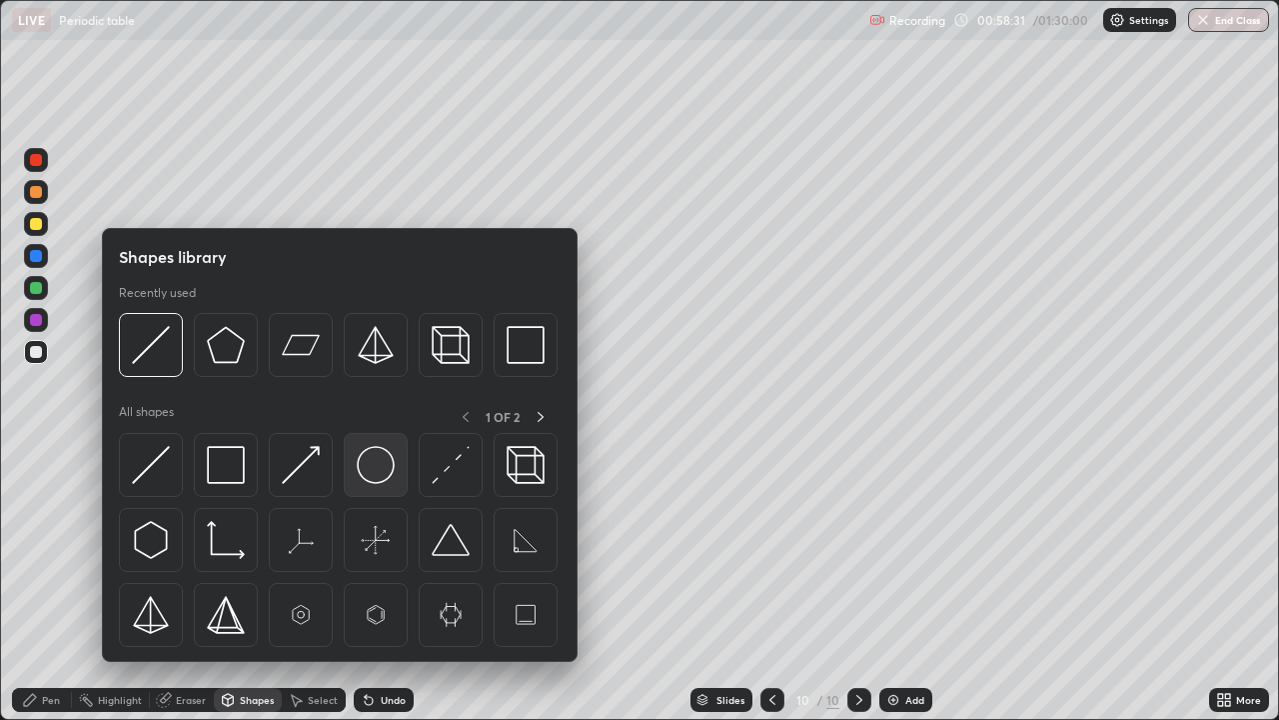
click at [376, 470] on img at bounding box center [376, 465] width 38 height 38
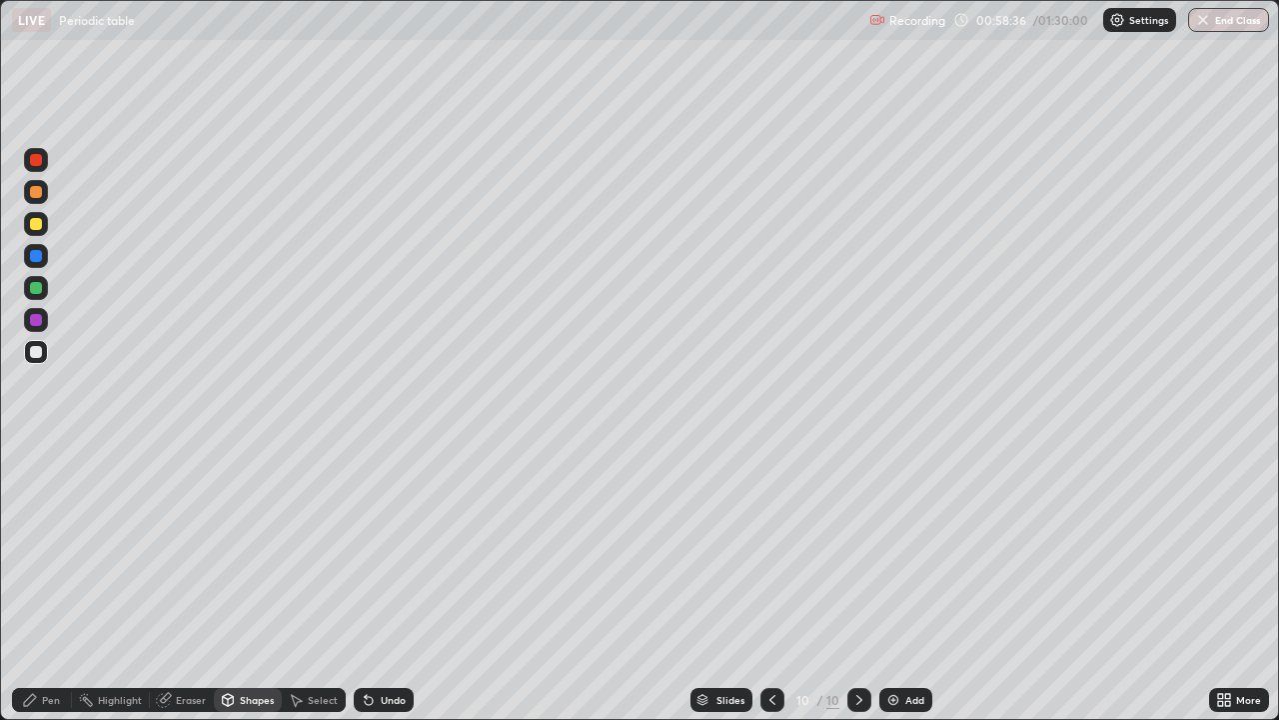
click at [39, 584] on div "Pen" at bounding box center [42, 700] width 60 height 24
click at [37, 322] on div at bounding box center [36, 320] width 12 height 12
click at [306, 584] on div "Select" at bounding box center [314, 700] width 64 height 24
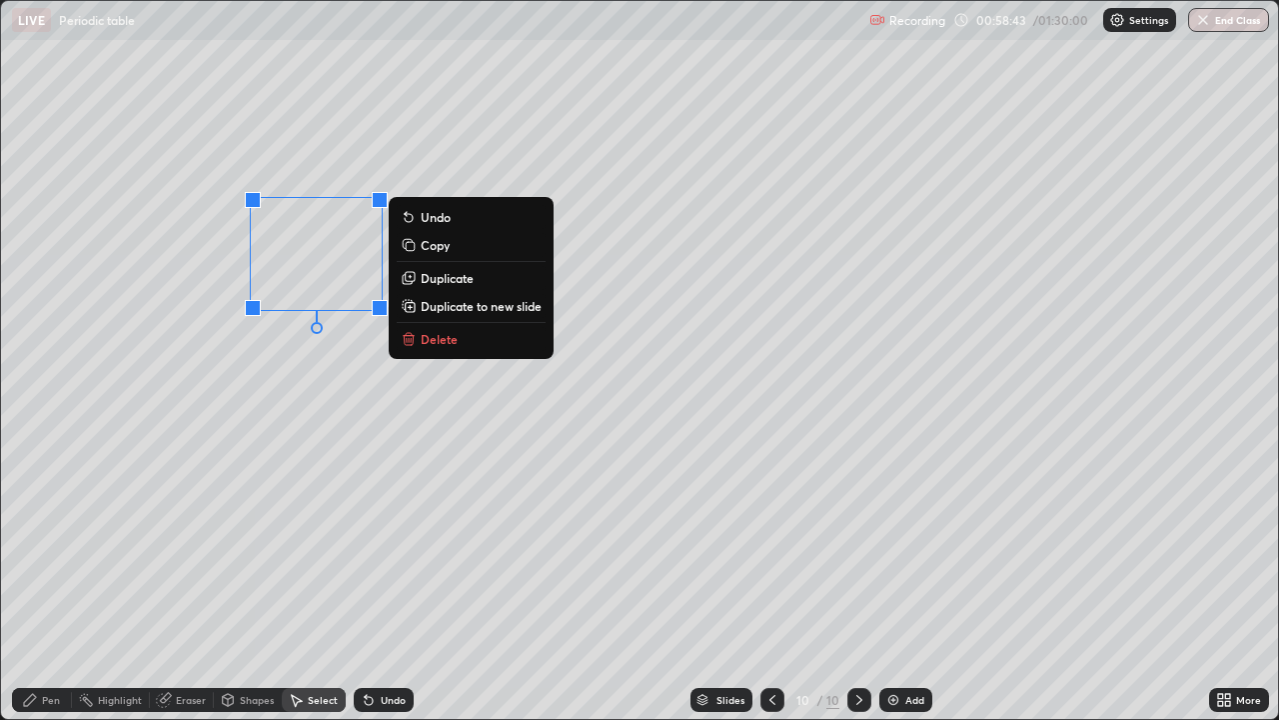
click at [417, 277] on icon at bounding box center [409, 278] width 16 height 16
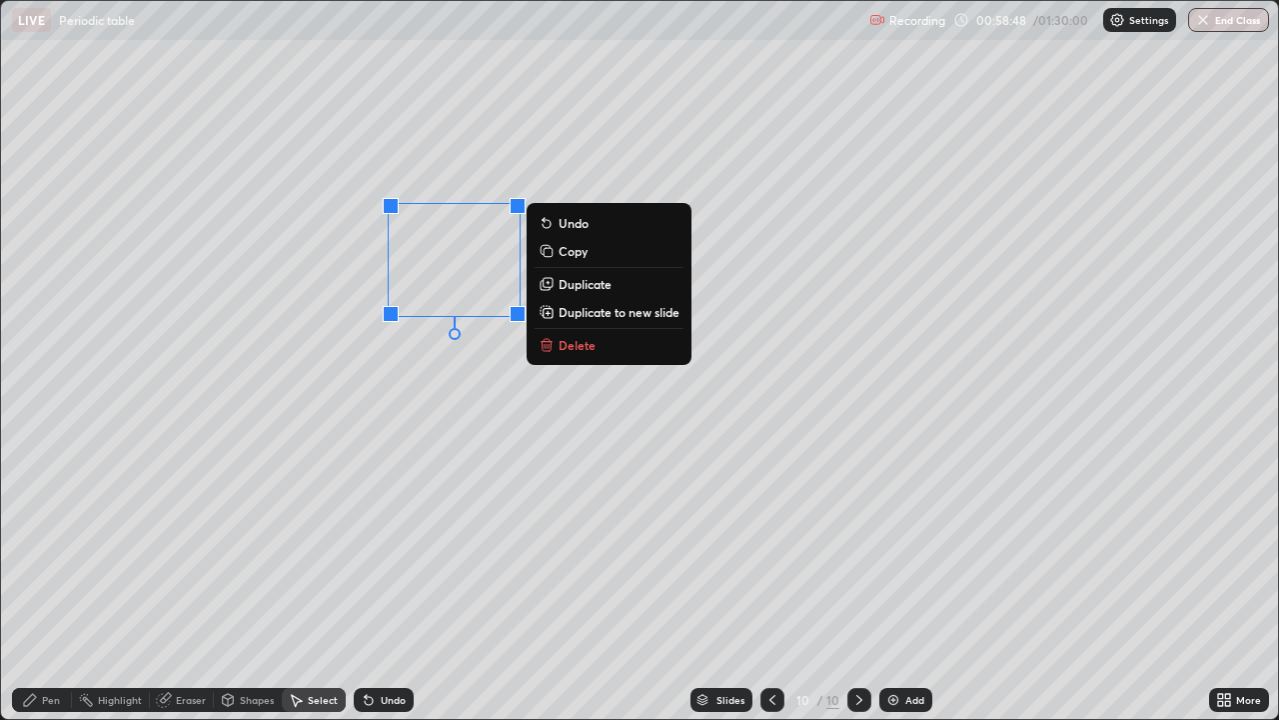
click at [298, 442] on div "0 ° Undo Copy Duplicate Duplicate to new slide Delete" at bounding box center [639, 360] width 1277 height 718
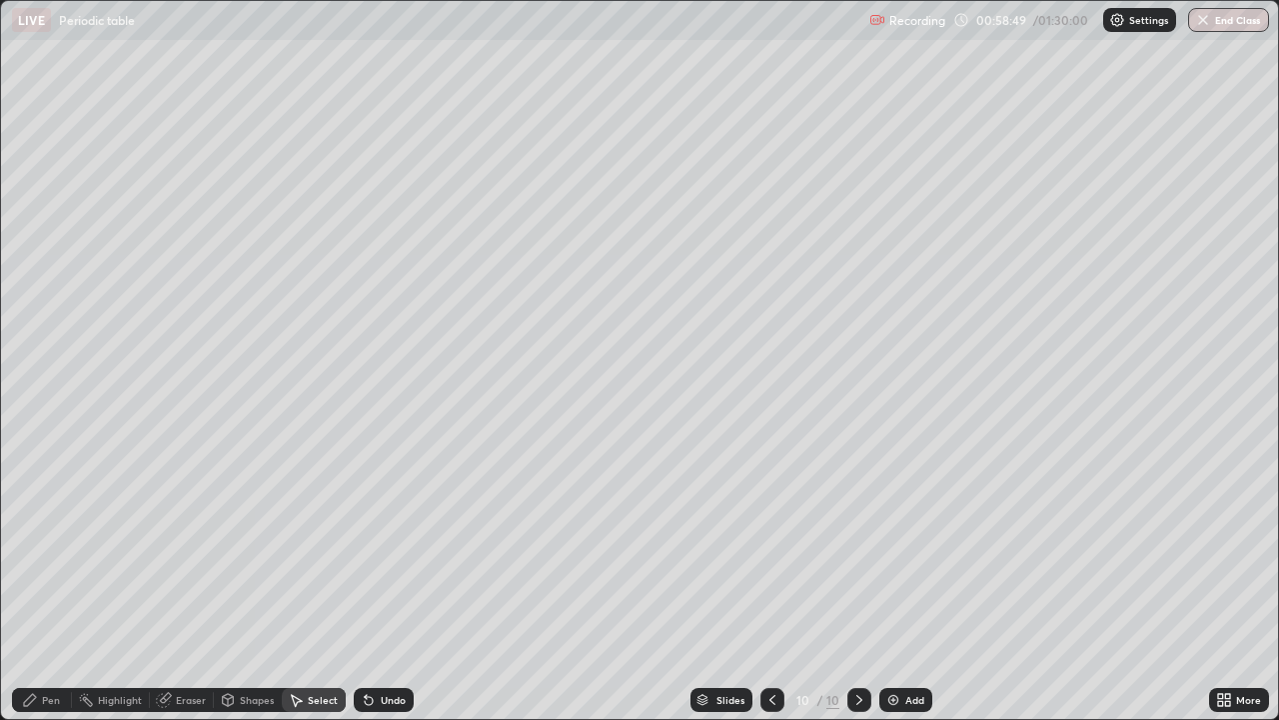
click at [48, 584] on div "Pen" at bounding box center [51, 700] width 18 height 10
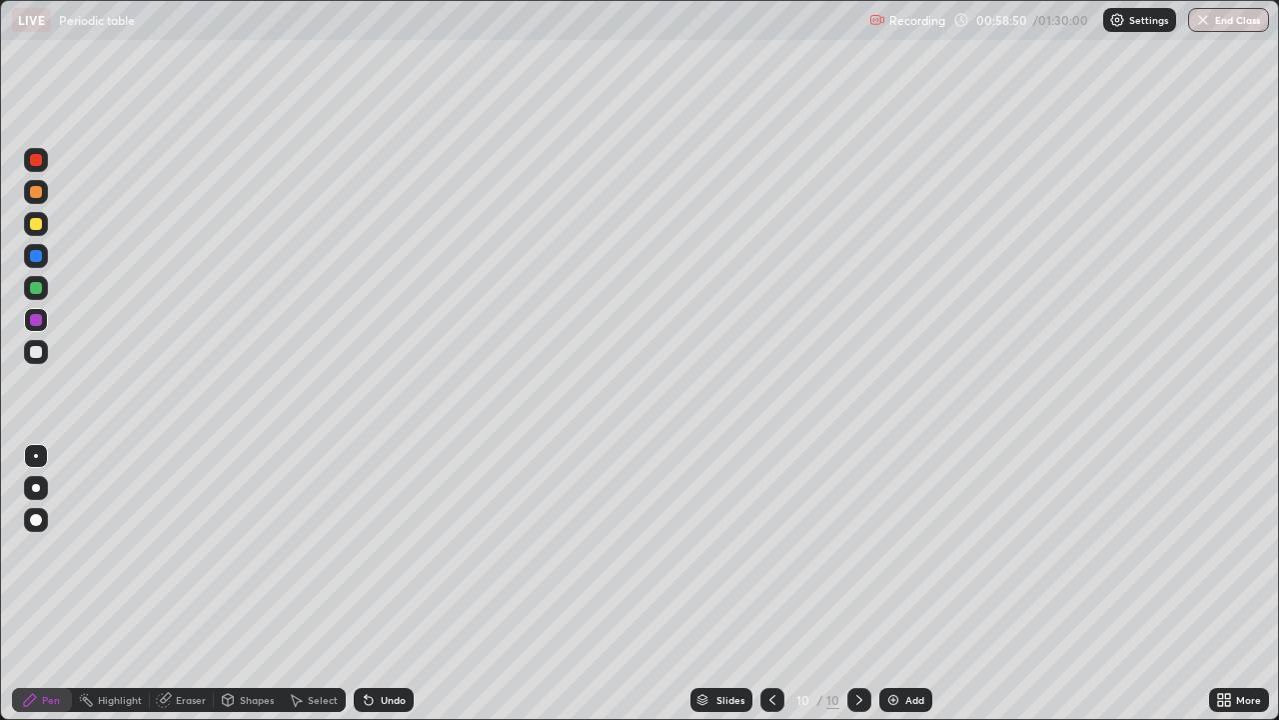
click at [34, 291] on div at bounding box center [36, 288] width 12 height 12
click at [298, 584] on icon at bounding box center [296, 700] width 16 height 16
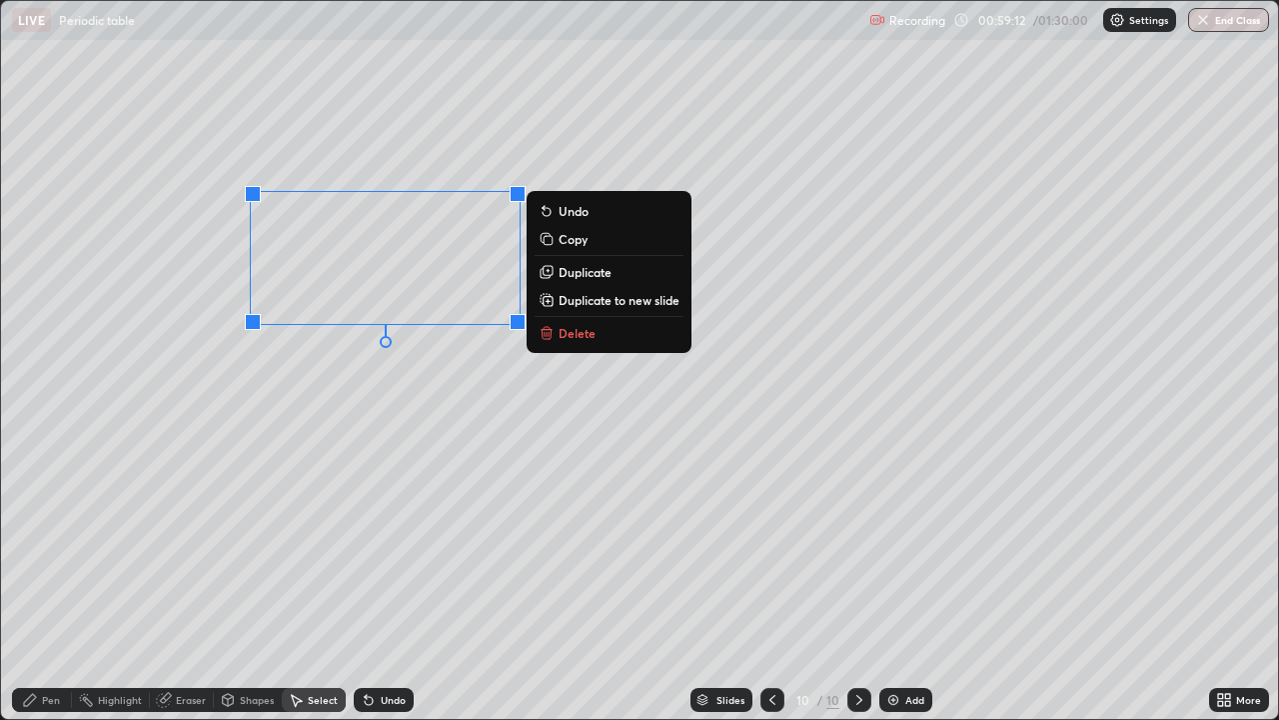
click at [561, 271] on p "Duplicate" at bounding box center [585, 272] width 53 height 16
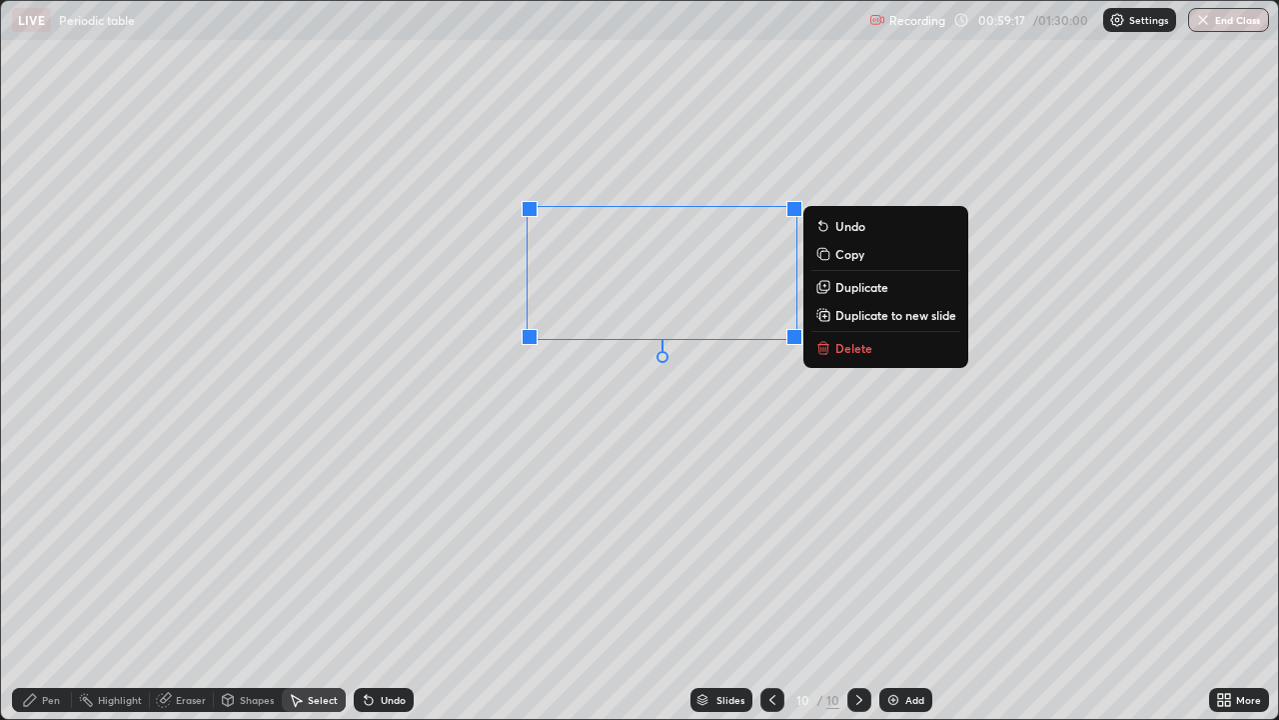
click at [500, 433] on div "0 ° Undo Copy Duplicate Duplicate to new slide Delete" at bounding box center [639, 360] width 1277 height 718
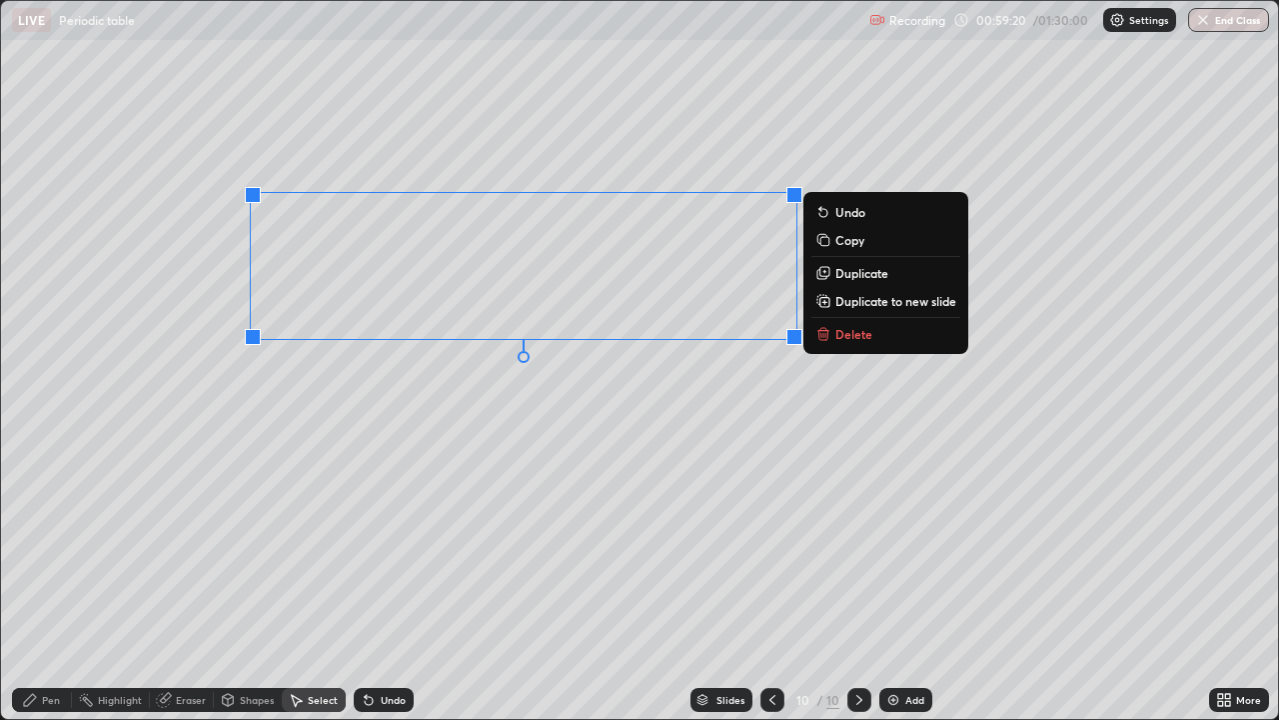
click at [822, 273] on icon at bounding box center [822, 274] width 9 height 9
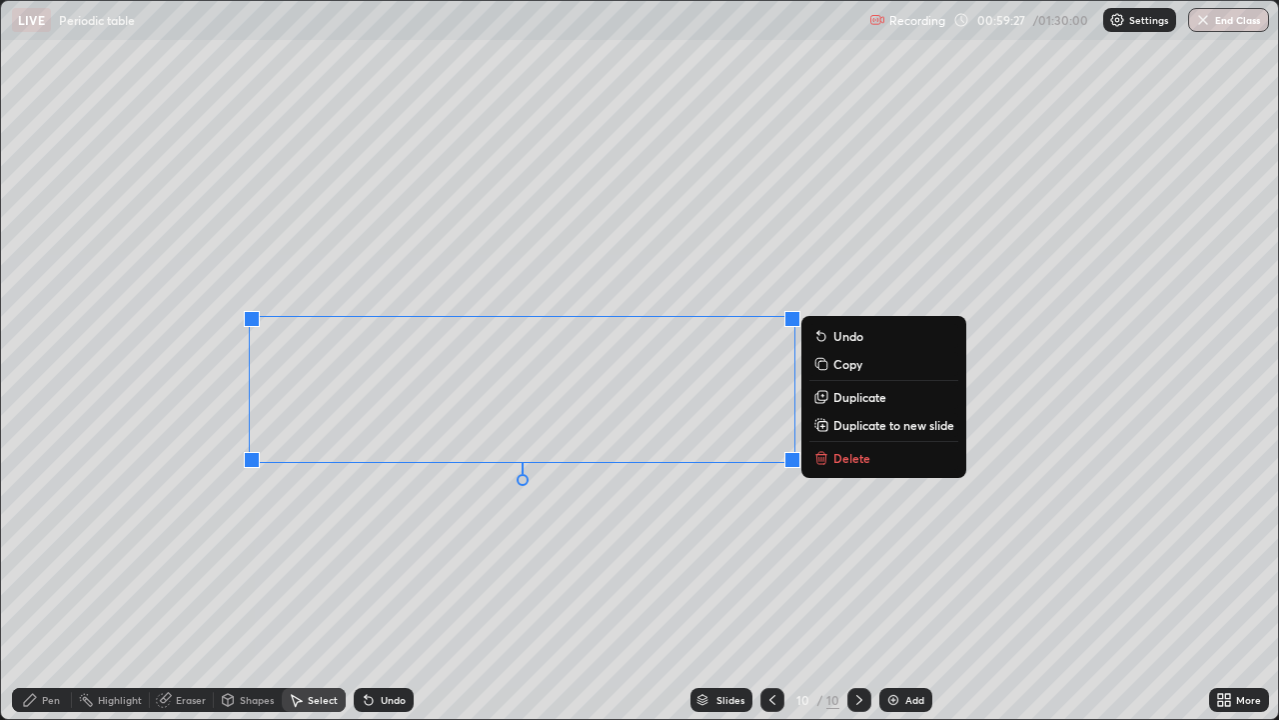
click at [363, 566] on div "0 ° Undo Copy Duplicate Duplicate to new slide Delete" at bounding box center [639, 360] width 1277 height 718
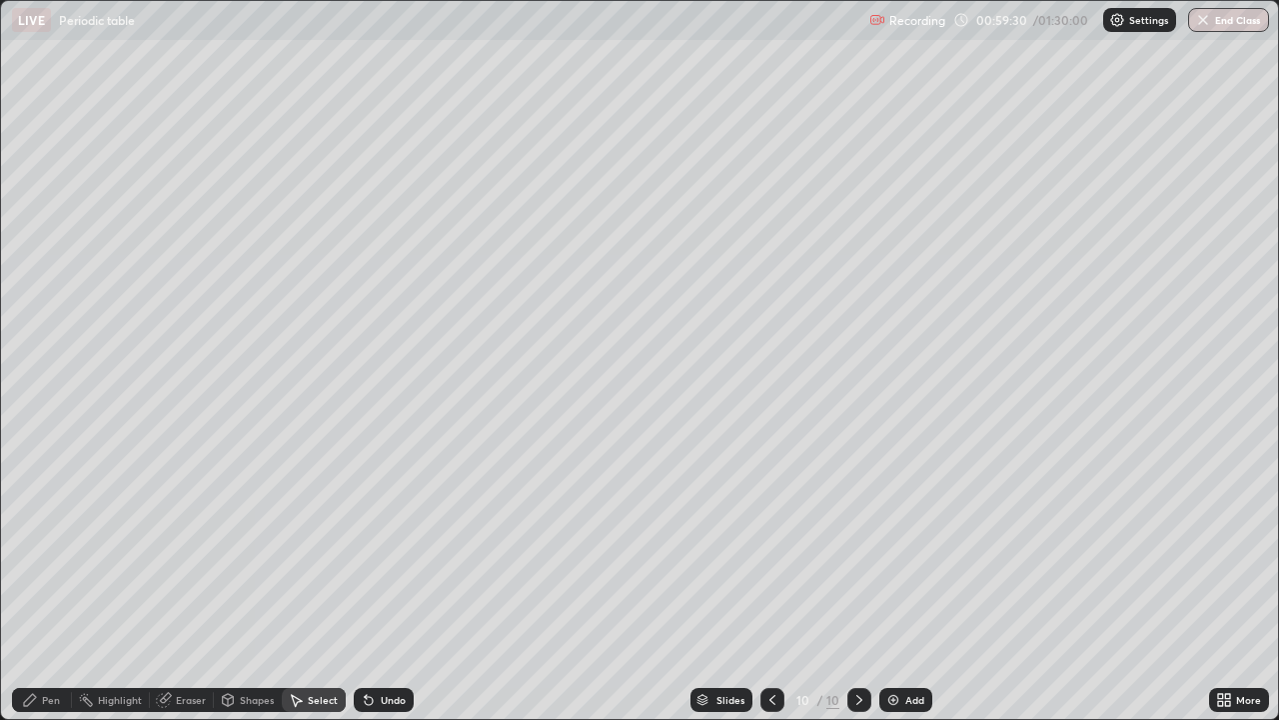
click at [45, 584] on div "Pen" at bounding box center [51, 700] width 18 height 10
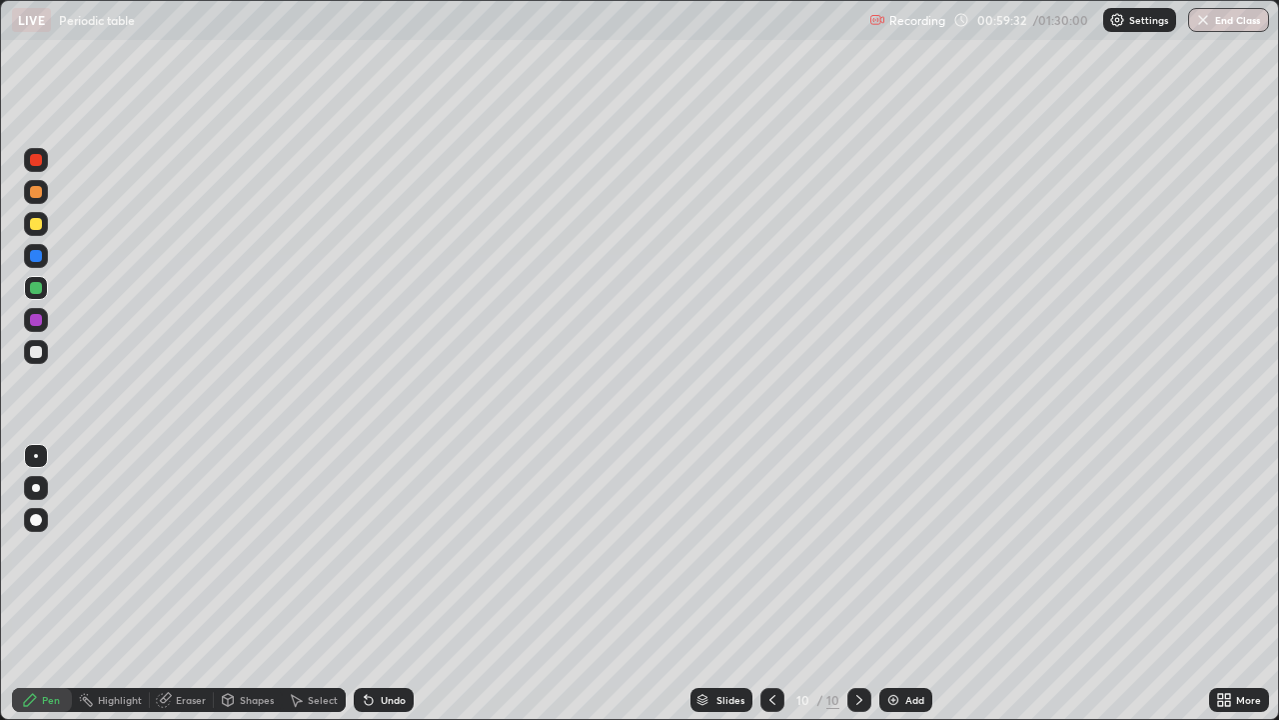
click at [33, 286] on div at bounding box center [36, 288] width 12 height 12
click at [302, 584] on icon at bounding box center [296, 700] width 16 height 16
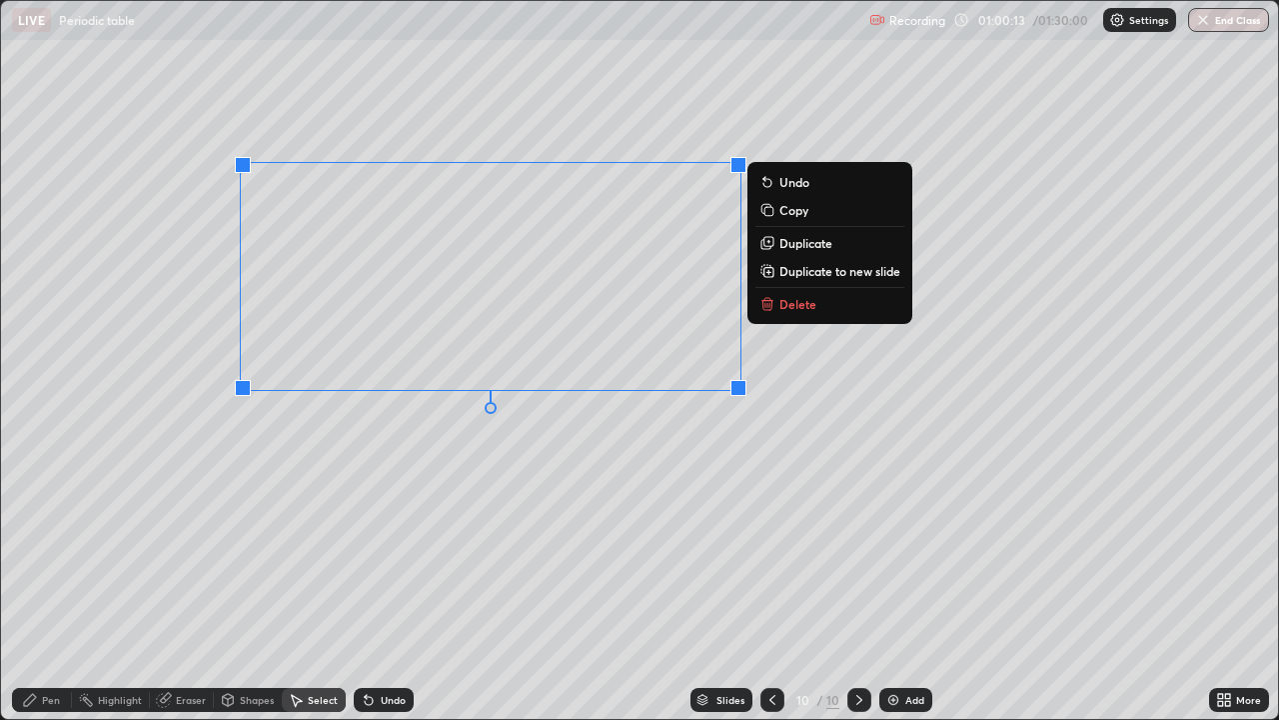
click at [770, 244] on icon at bounding box center [769, 241] width 9 height 9
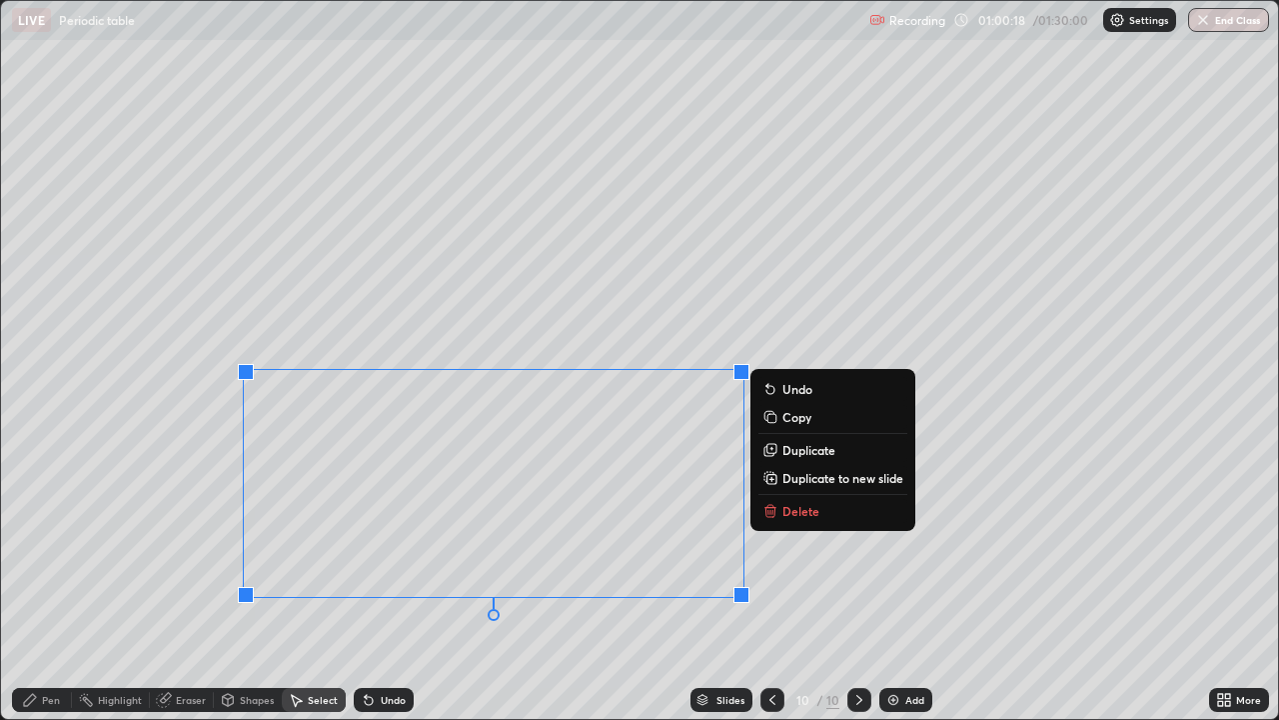
click at [400, 584] on div "0 ° Undo Copy Duplicate Duplicate to new slide Delete" at bounding box center [639, 360] width 1277 height 718
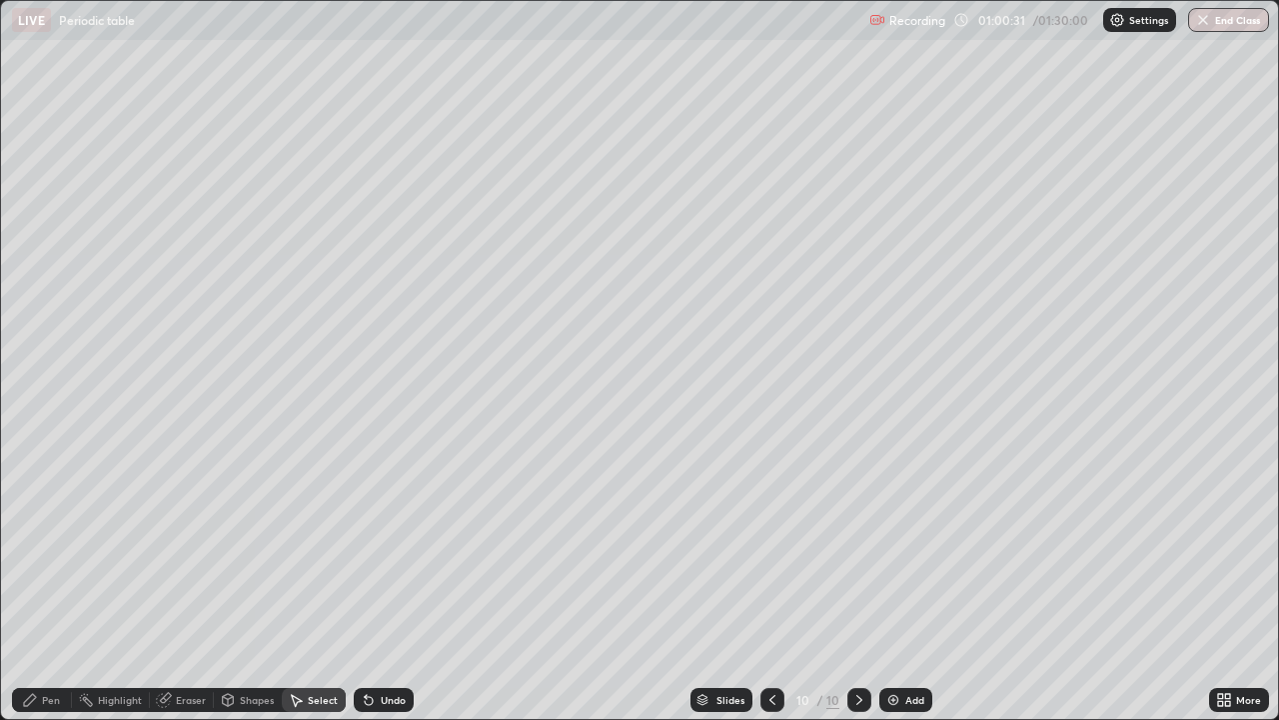
click at [40, 584] on div "Pen" at bounding box center [42, 700] width 60 height 24
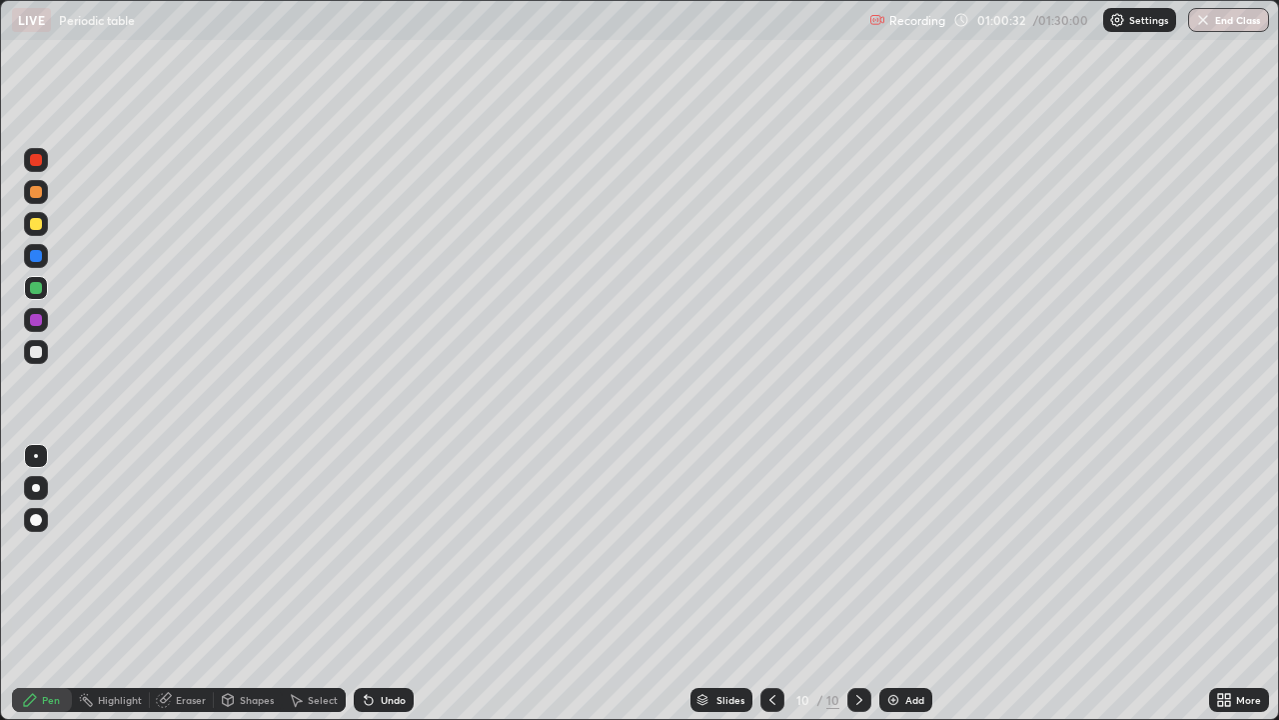
click at [39, 323] on div at bounding box center [36, 320] width 12 height 12
click at [37, 354] on div at bounding box center [36, 352] width 12 height 12
click at [1218, 584] on icon at bounding box center [1220, 696] width 5 height 5
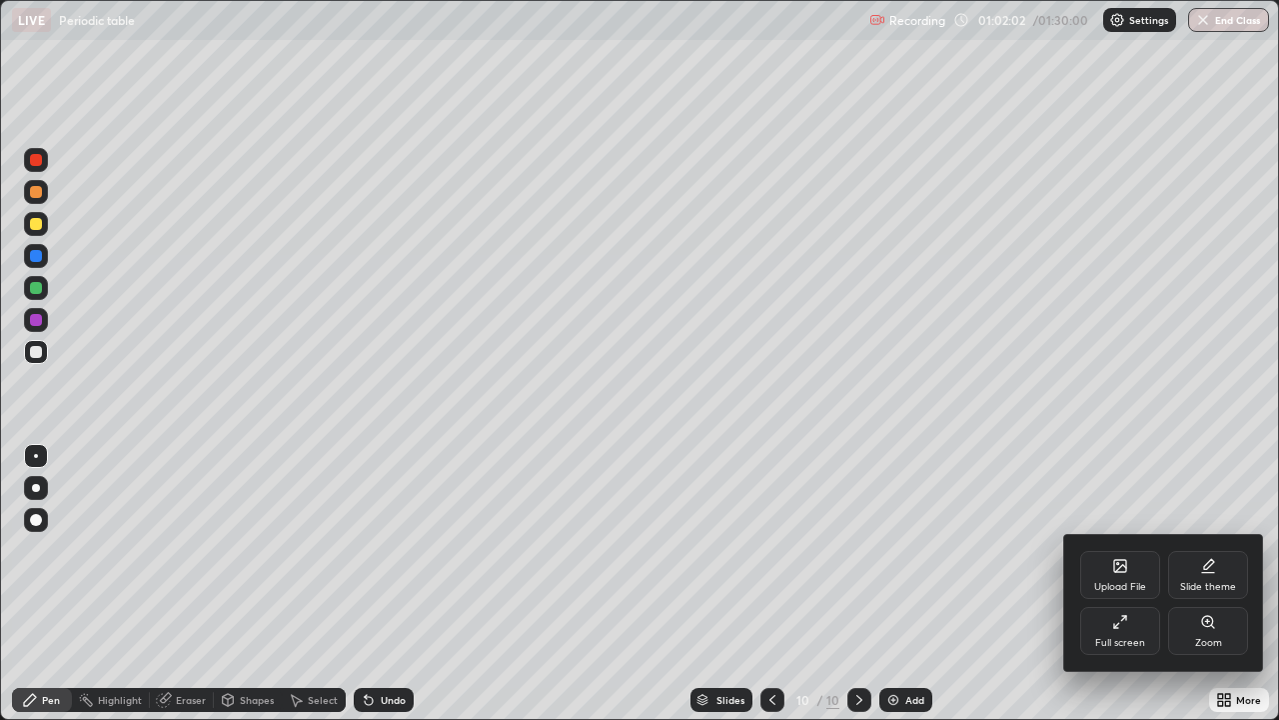
click at [1119, 584] on div "Full screen" at bounding box center [1121, 631] width 80 height 48
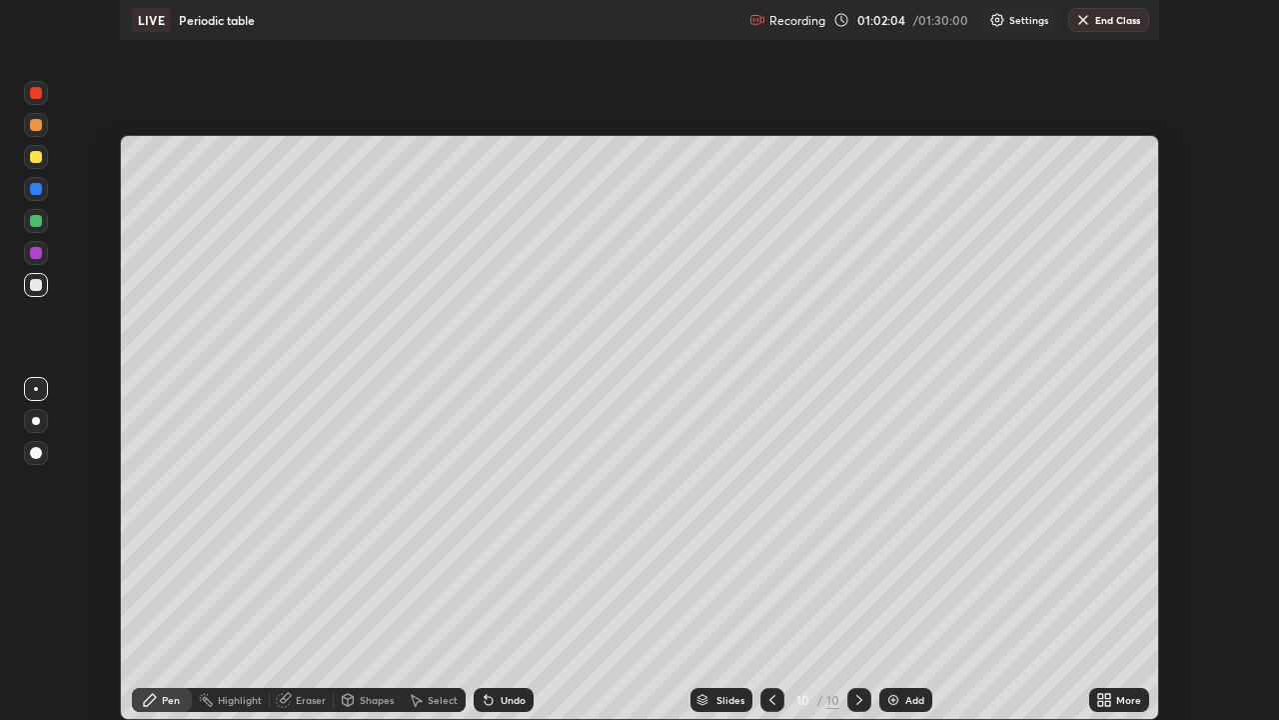
scroll to position [99371, 98676]
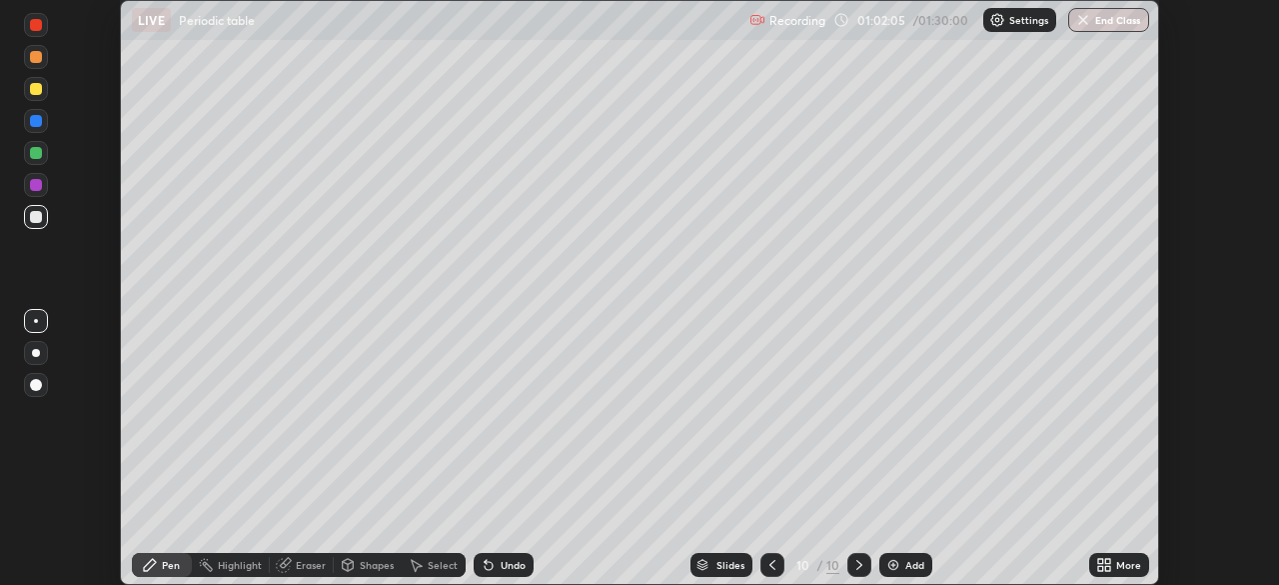
click at [1101, 561] on icon at bounding box center [1101, 561] width 5 height 5
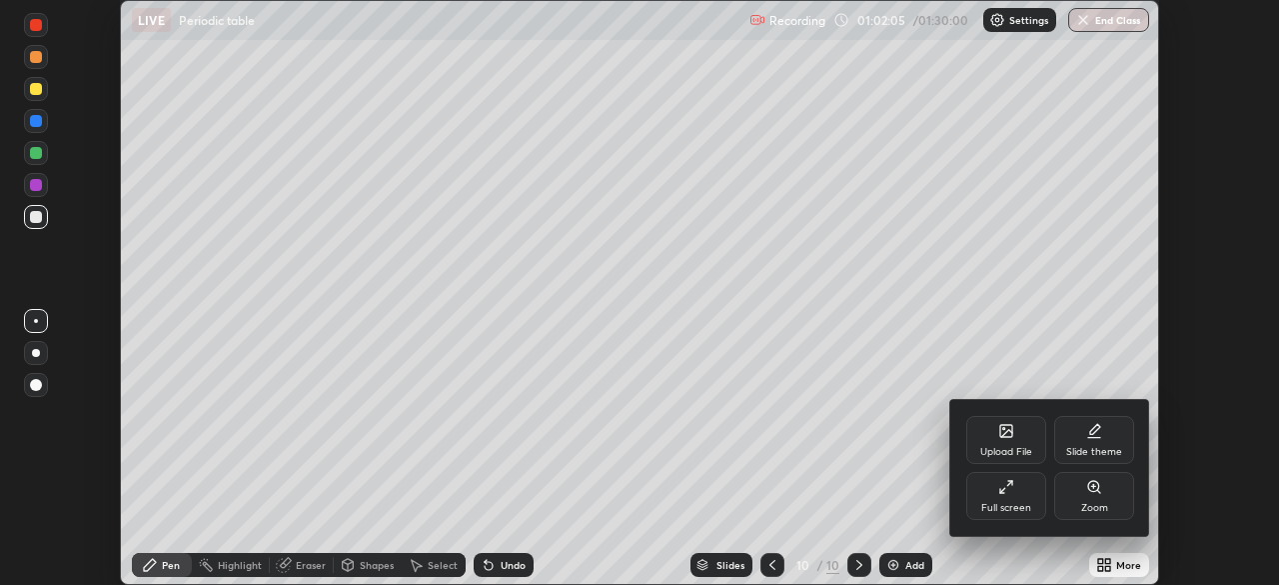
click at [993, 498] on div "Full screen" at bounding box center [1007, 496] width 80 height 48
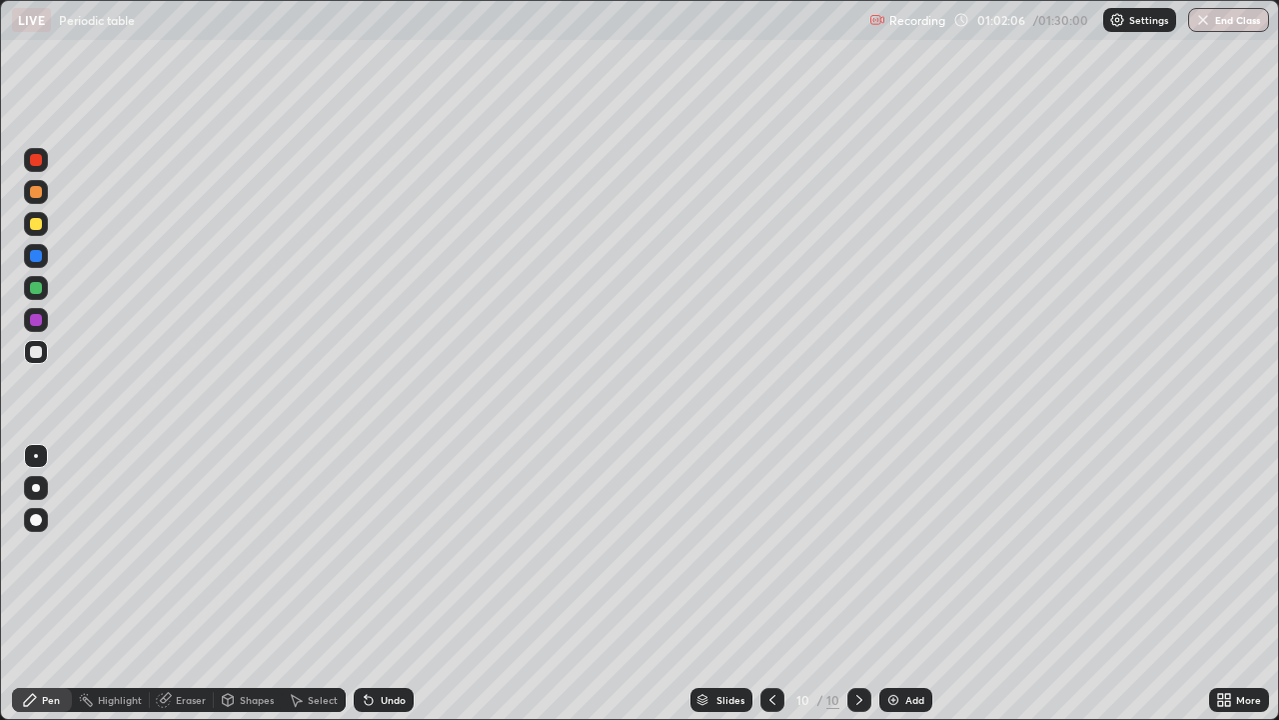
scroll to position [720, 1279]
click at [36, 161] on div at bounding box center [36, 160] width 12 height 12
click at [37, 226] on div at bounding box center [36, 224] width 12 height 12
click at [35, 193] on div at bounding box center [36, 192] width 12 height 12
click at [38, 256] on div at bounding box center [36, 256] width 12 height 12
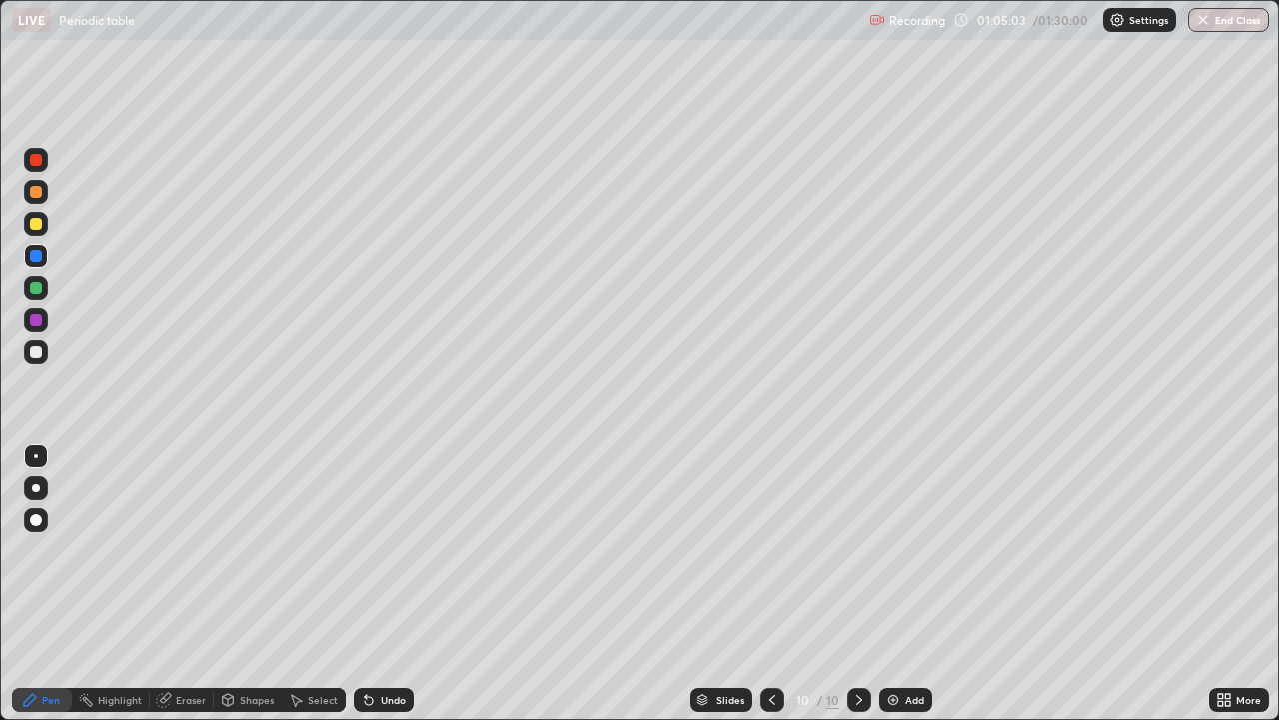
click at [183, 584] on div "Eraser" at bounding box center [191, 700] width 30 height 10
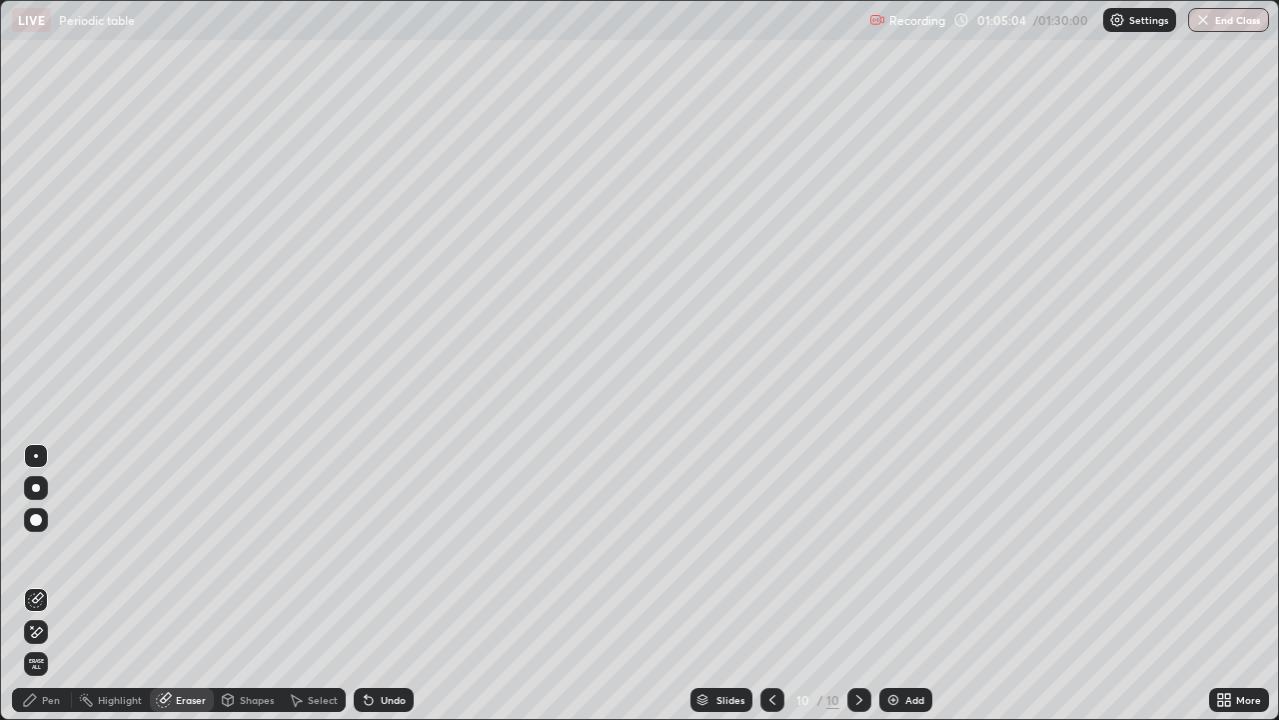
click at [37, 584] on icon at bounding box center [36, 632] width 16 height 17
click at [35, 584] on icon at bounding box center [30, 700] width 16 height 16
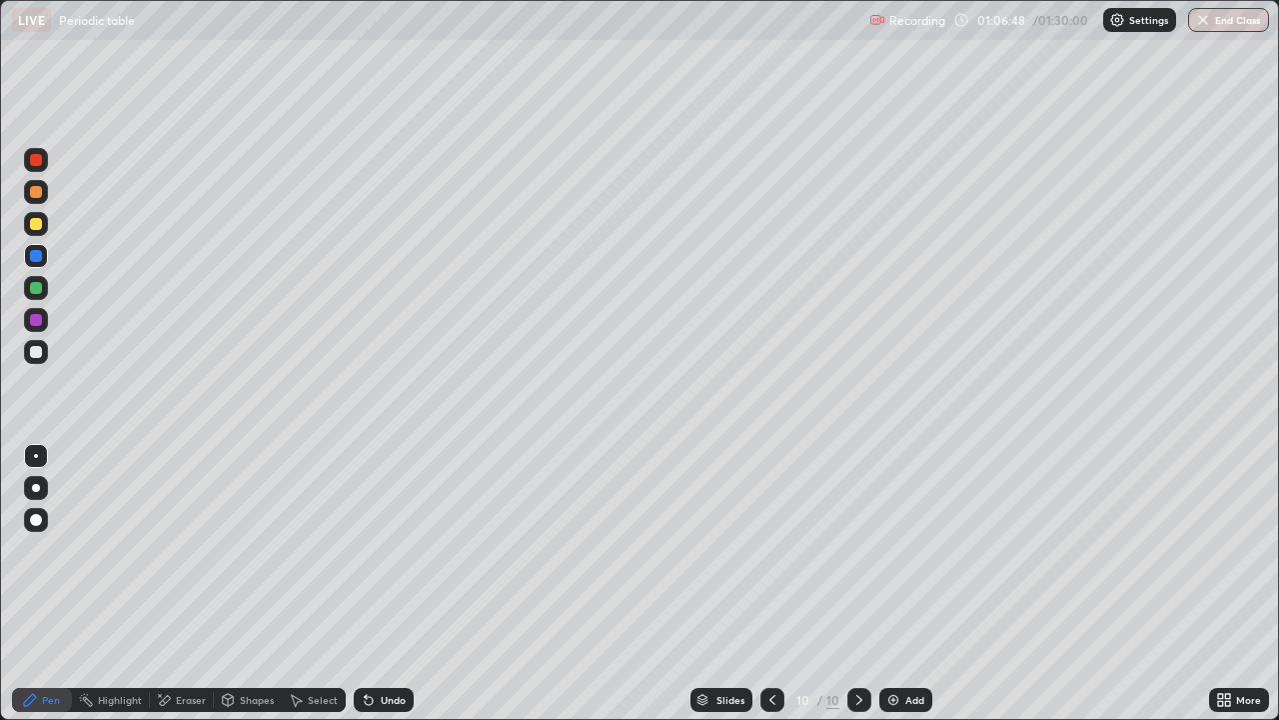
click at [37, 163] on div at bounding box center [36, 160] width 12 height 12
click at [890, 584] on img at bounding box center [894, 700] width 16 height 16
click at [39, 353] on div at bounding box center [36, 352] width 12 height 12
click at [365, 584] on icon at bounding box center [366, 696] width 2 height 2
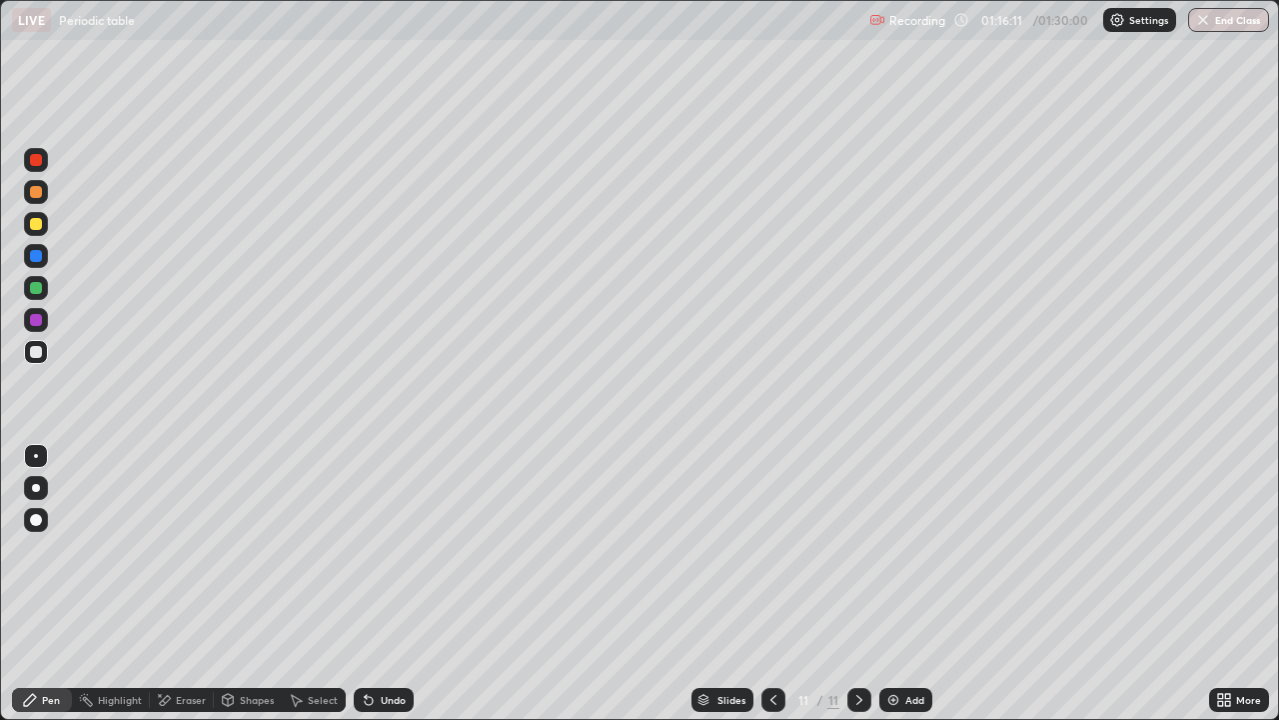
click at [31, 290] on div at bounding box center [36, 288] width 12 height 12
click at [38, 225] on div at bounding box center [36, 224] width 12 height 12
click at [36, 353] on div at bounding box center [36, 352] width 12 height 12
click at [888, 584] on img at bounding box center [894, 700] width 16 height 16
click at [35, 263] on div at bounding box center [36, 256] width 24 height 24
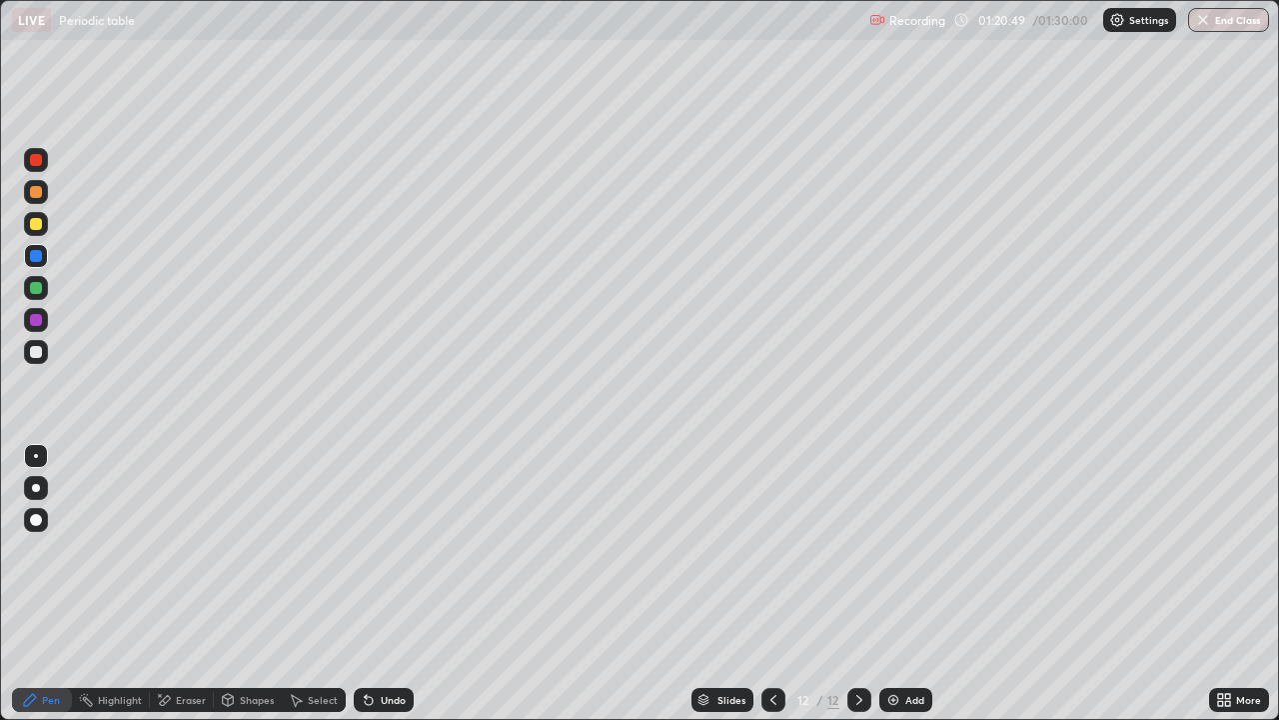
click at [365, 584] on icon at bounding box center [369, 701] width 8 height 8
click at [366, 584] on icon at bounding box center [369, 701] width 8 height 8
click at [365, 584] on icon at bounding box center [369, 701] width 8 height 8
click at [36, 192] on div at bounding box center [36, 192] width 12 height 12
click at [40, 223] on div at bounding box center [36, 224] width 12 height 12
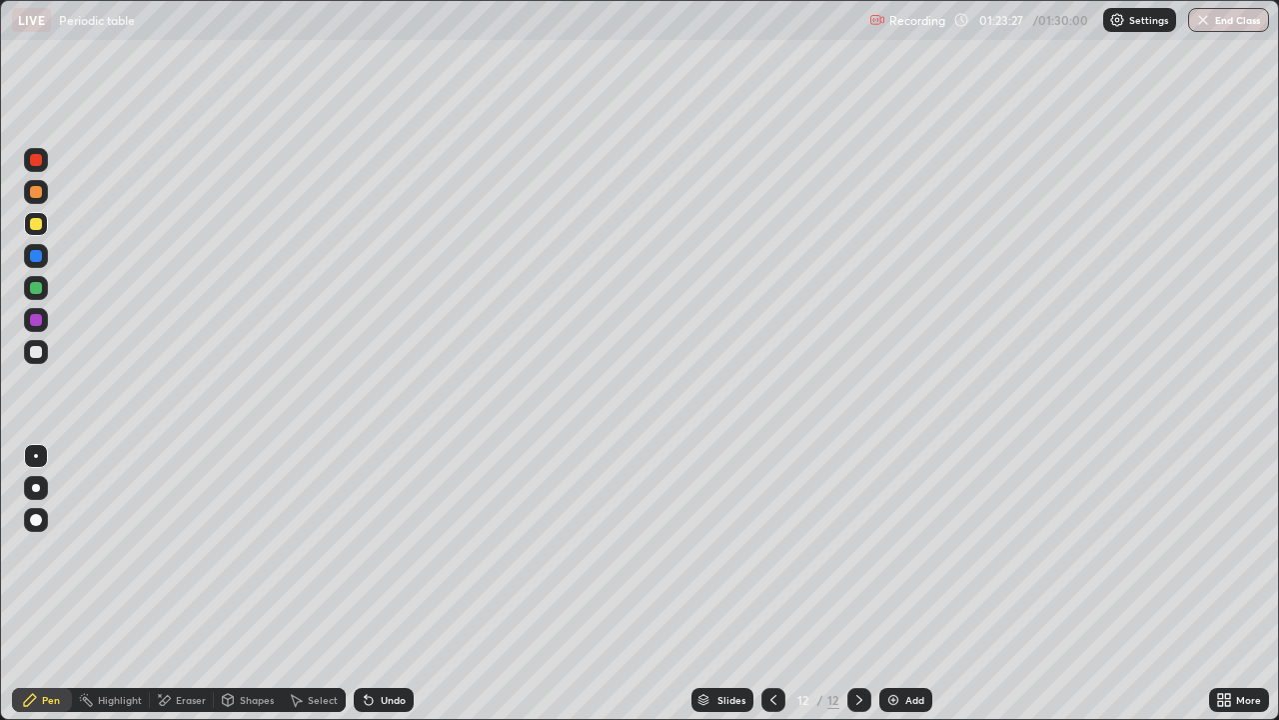
click at [33, 289] on div at bounding box center [36, 288] width 12 height 12
click at [35, 228] on div at bounding box center [36, 224] width 12 height 12
click at [365, 584] on icon at bounding box center [366, 696] width 2 height 2
click at [361, 584] on icon at bounding box center [369, 700] width 16 height 16
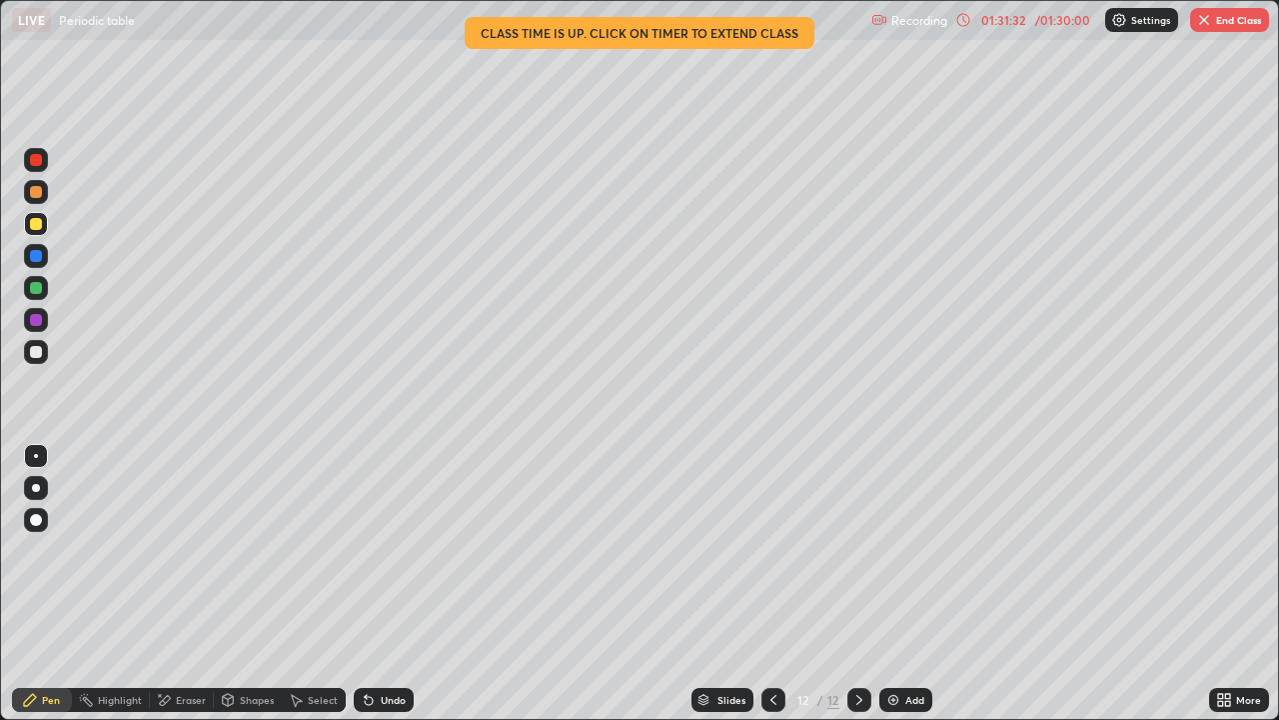
click at [1218, 21] on button "End Class" at bounding box center [1229, 20] width 79 height 24
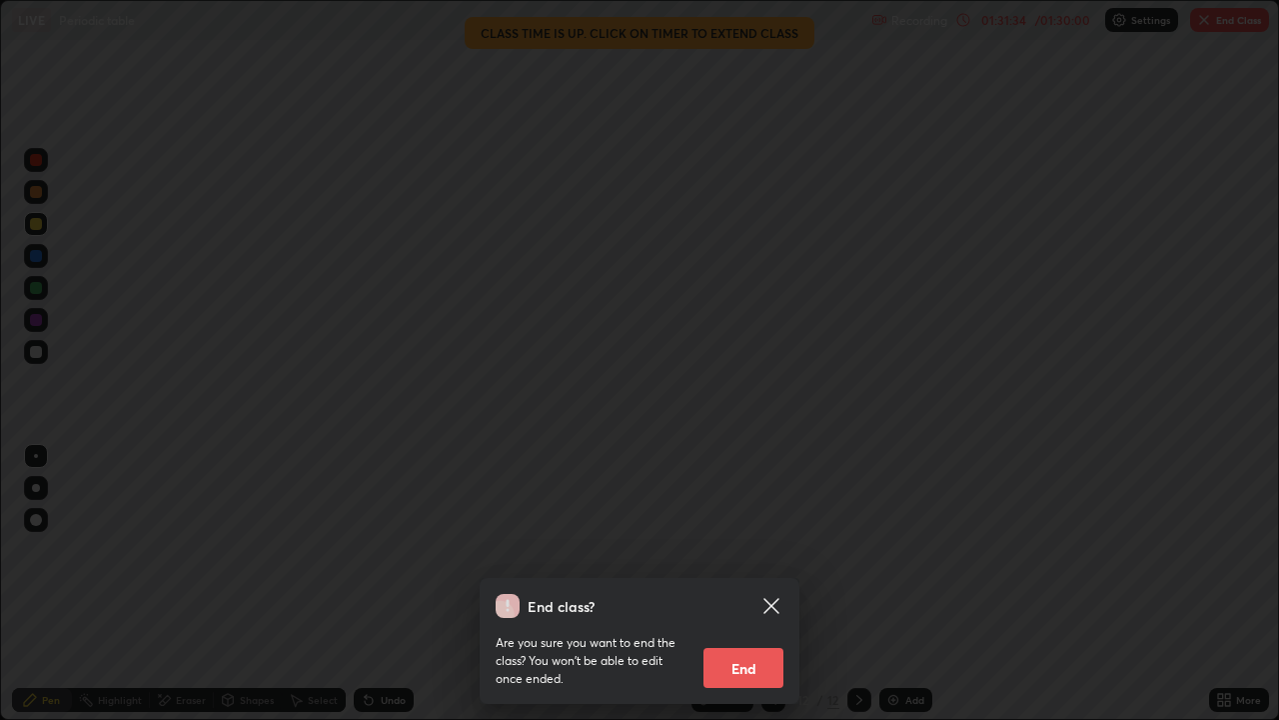
click at [742, 584] on button "End" at bounding box center [744, 668] width 80 height 40
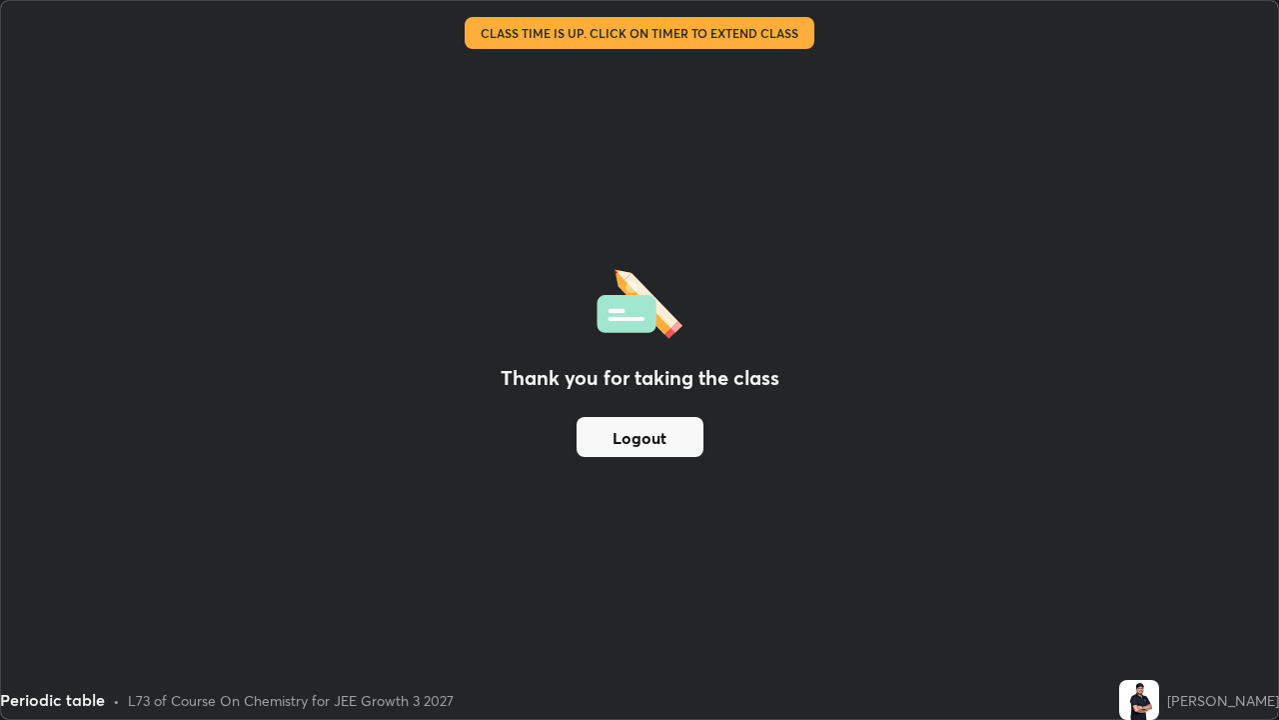
click at [620, 442] on button "Logout" at bounding box center [640, 437] width 127 height 40
